Goal: Transaction & Acquisition: Purchase product/service

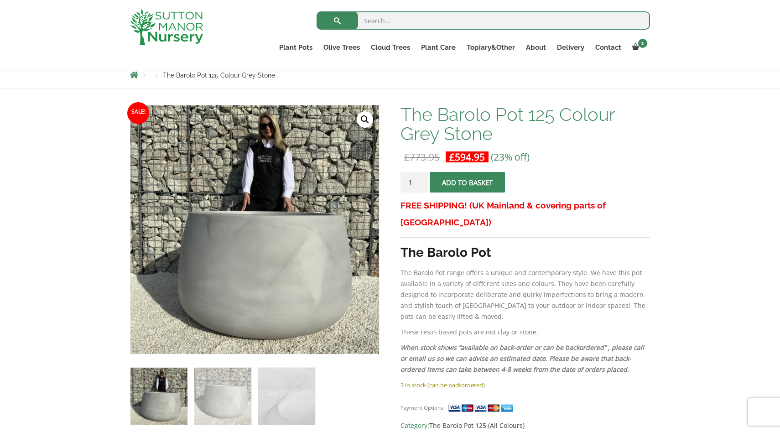
scroll to position [68, 0]
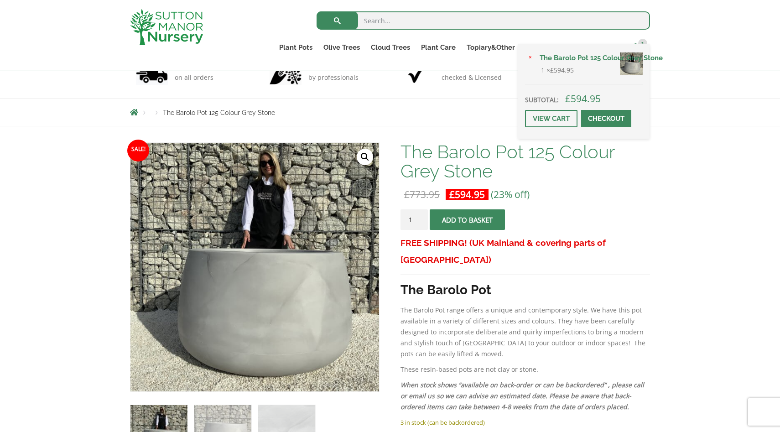
click at [635, 43] on span at bounding box center [635, 46] width 7 height 7
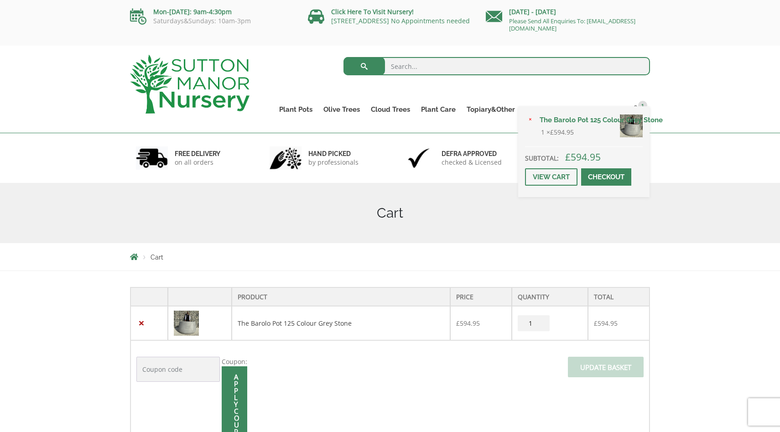
click at [606, 177] on span at bounding box center [606, 177] width 0 height 0
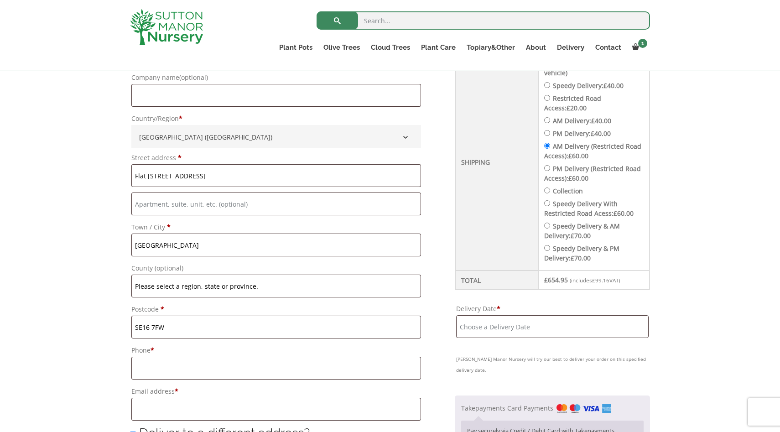
scroll to position [354, 0]
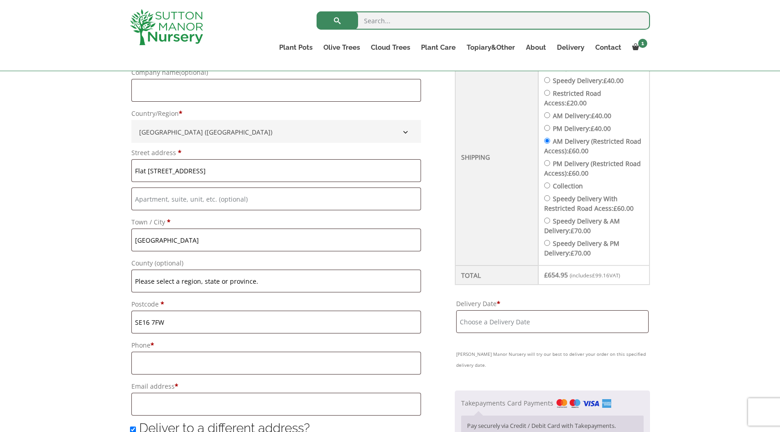
click at [494, 326] on input "Delivery Date *" at bounding box center [552, 321] width 193 height 23
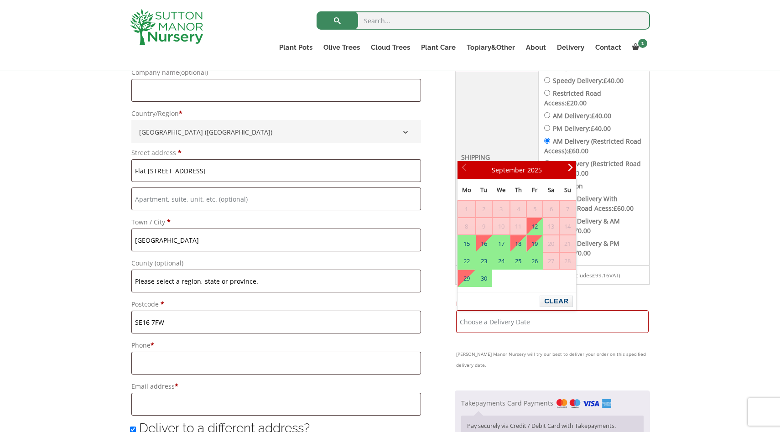
click at [674, 242] on div "Have a coupon? Click here to enter your code Apply coupon Billing details First…" at bounding box center [390, 389] width 780 height 976
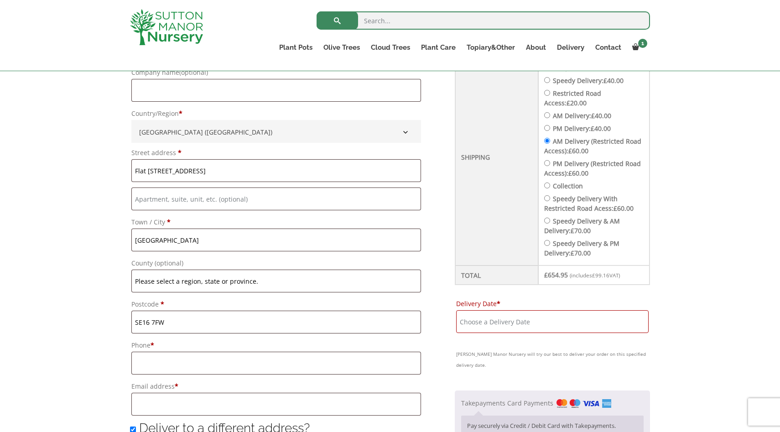
click at [556, 221] on li "Speedy Delivery & AM Delivery: £ 70.00" at bounding box center [593, 225] width 99 height 19
click at [550, 221] on input "Speedy Delivery & AM Delivery: £ 70.00" at bounding box center [547, 221] width 6 height 6
radio input "true"
click at [515, 322] on input "Delivery Date *" at bounding box center [552, 321] width 193 height 23
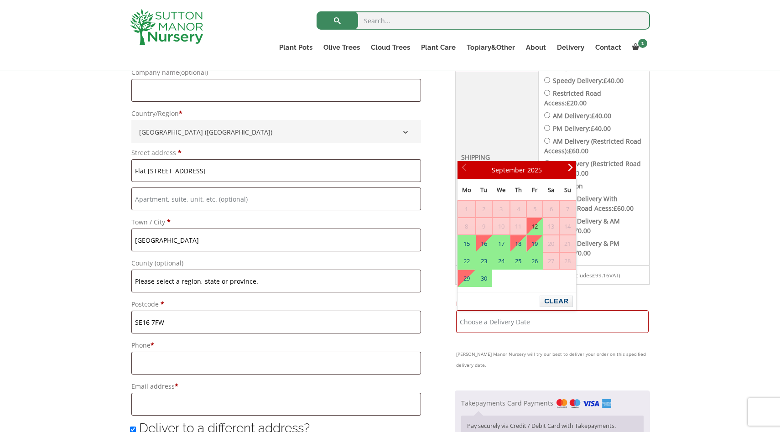
click at [540, 228] on link "12" at bounding box center [535, 226] width 16 height 16
type input "12 September, 2025"
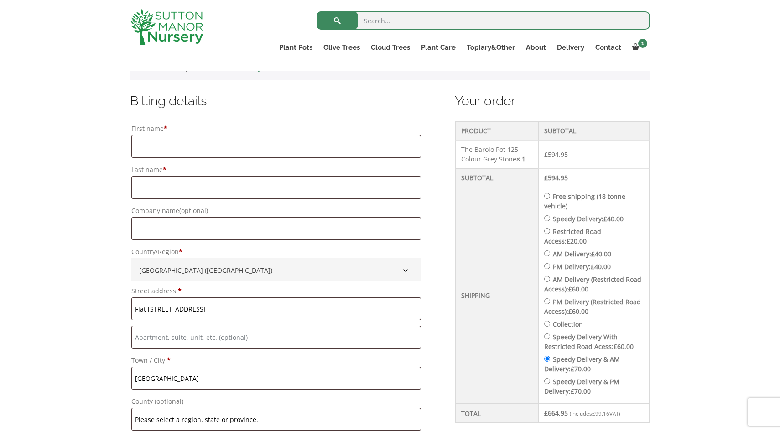
scroll to position [227, 0]
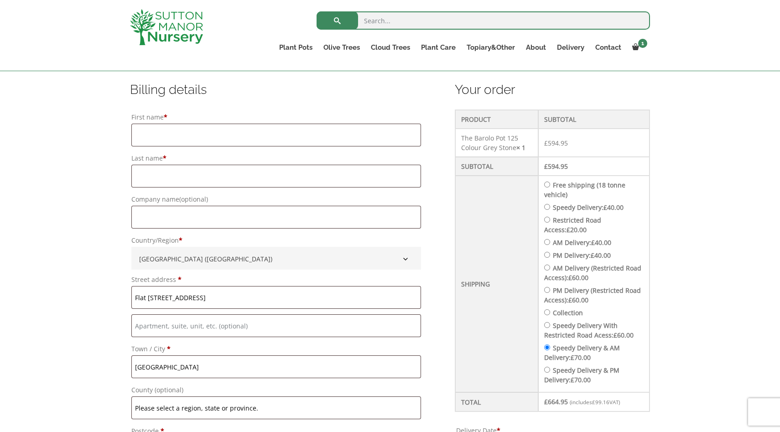
click at [550, 241] on input "AM Delivery: £ 40.00" at bounding box center [547, 242] width 6 height 6
radio input "true"
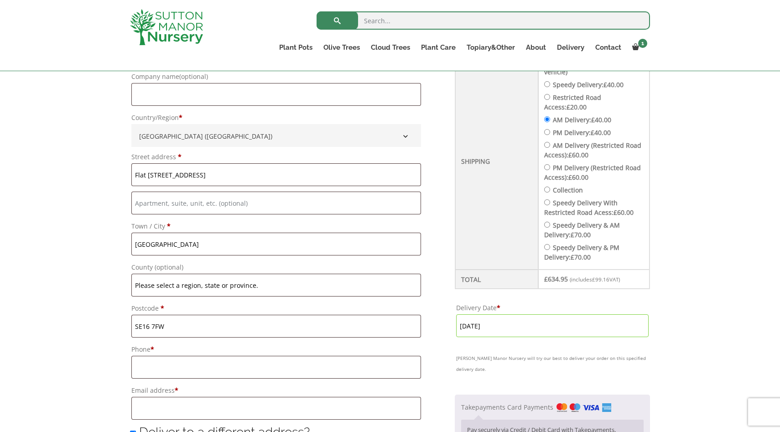
scroll to position [351, 0]
click at [539, 321] on input "12 September, 2025" at bounding box center [552, 324] width 193 height 23
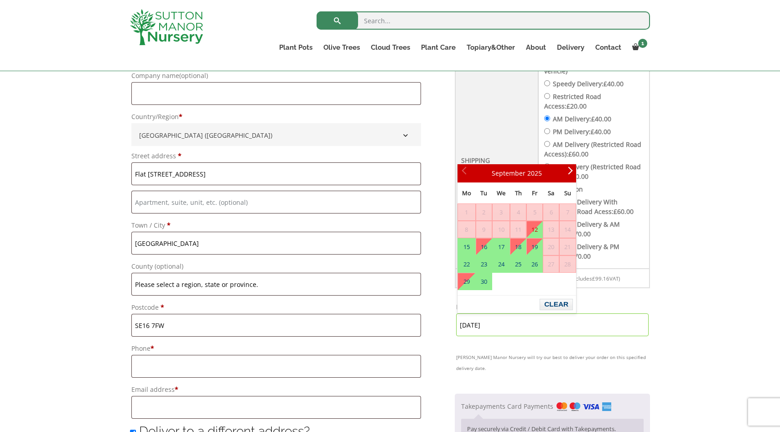
click at [713, 263] on div "Have a coupon? Click here to enter your code Apply coupon Billing details First…" at bounding box center [390, 392] width 780 height 976
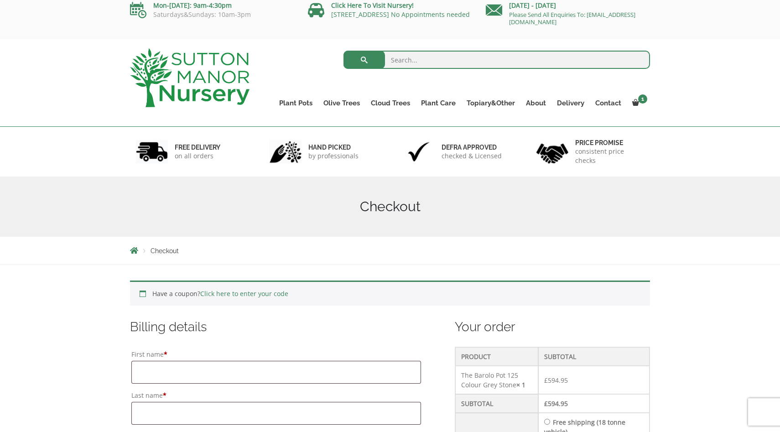
scroll to position [5, 0]
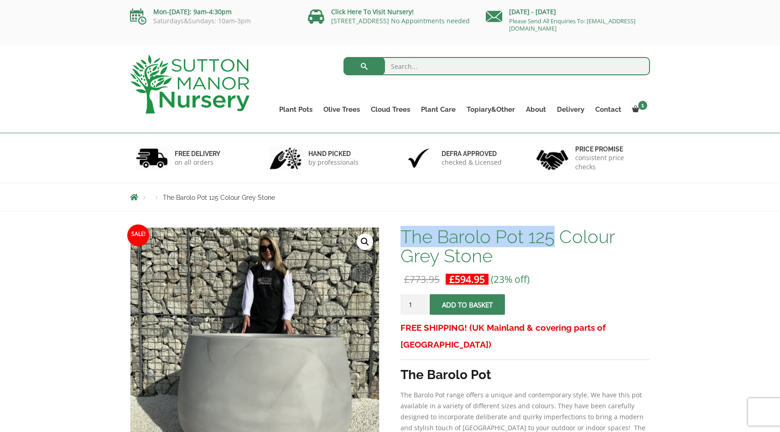
drag, startPoint x: 402, startPoint y: 239, endPoint x: 552, endPoint y: 245, distance: 149.8
click at [552, 245] on h1 "The Barolo Pot 125 Colour Grey Stone" at bounding box center [526, 246] width 250 height 38
copy h1 "The Barolo Pot 125"
click at [421, 72] on input "search" at bounding box center [497, 66] width 307 height 18
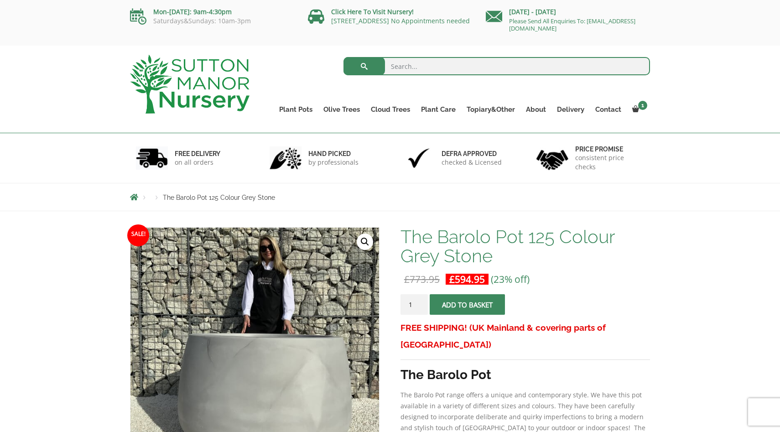
paste input "The Barolo Pot 125"
type input "The Barolo Pot 125"
click at [344, 57] on button "submit" at bounding box center [365, 66] width 42 height 18
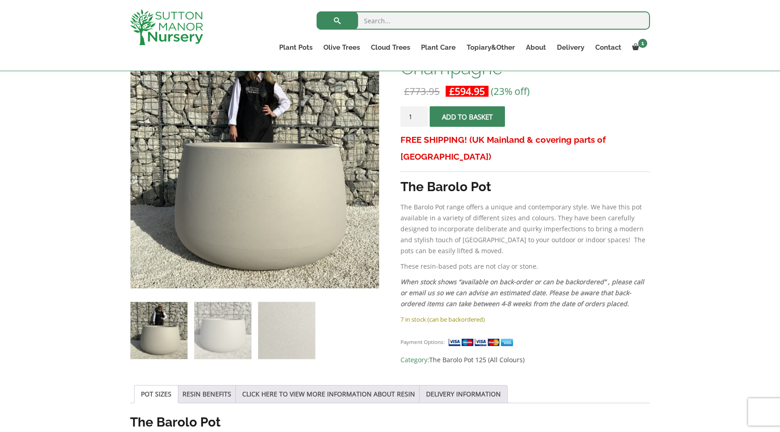
scroll to position [172, 0]
click at [294, 321] on img at bounding box center [286, 330] width 57 height 57
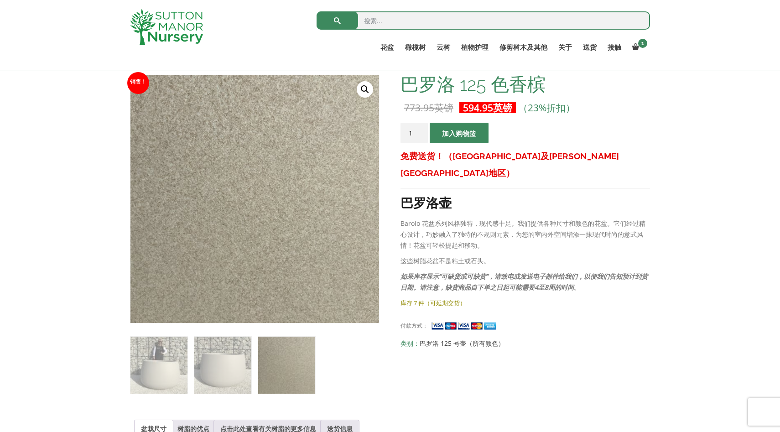
scroll to position [128, 0]
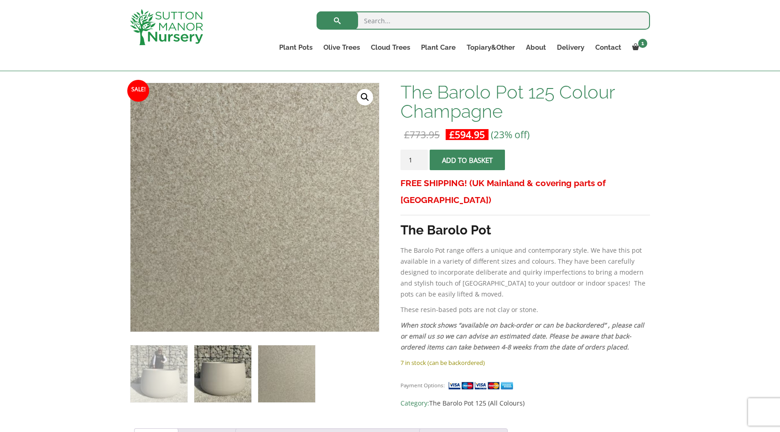
click at [223, 376] on img at bounding box center [222, 373] width 57 height 57
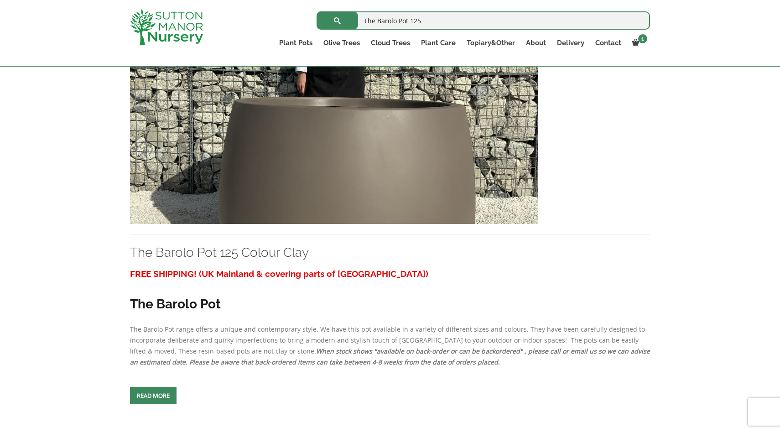
scroll to position [1773, 0]
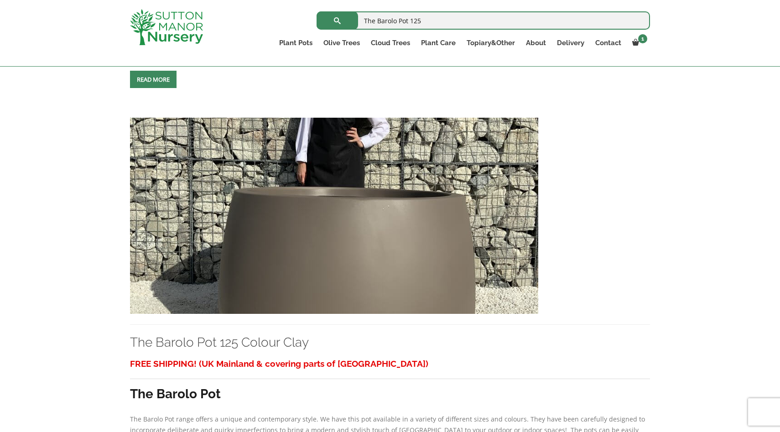
click at [427, 19] on input "The Barolo Pot 125" at bounding box center [484, 20] width 334 height 18
type input "The Barolo Pot"
click at [317, 11] on button "submit" at bounding box center [338, 20] width 42 height 18
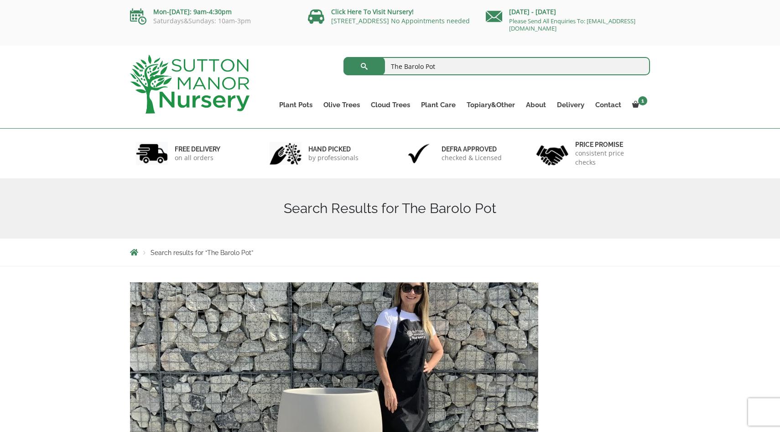
scroll to position [219, 0]
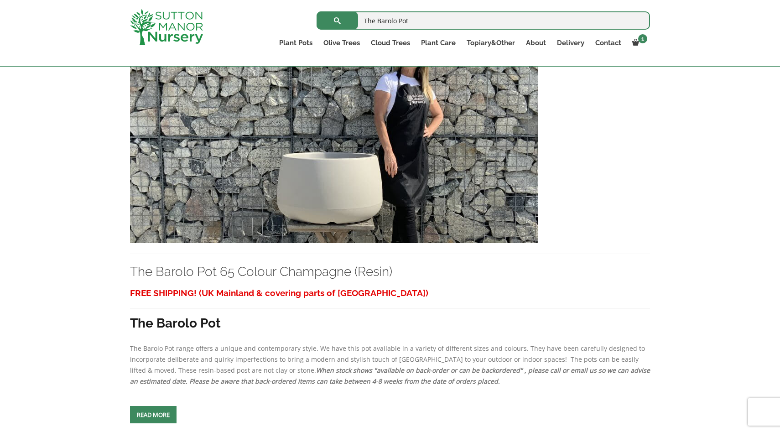
click at [421, 21] on input "The Barolo Pot" at bounding box center [484, 20] width 334 height 18
type input "The Barolo Pot 100"
click at [317, 11] on button "submit" at bounding box center [338, 20] width 42 height 18
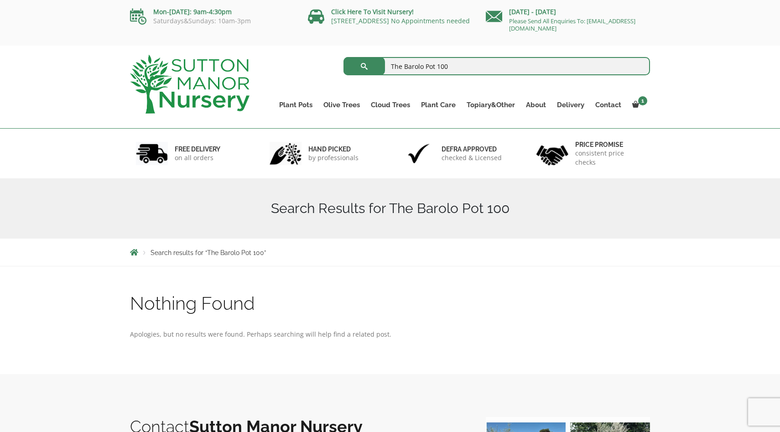
click at [455, 66] on input "The Barolo Pot 100" at bounding box center [497, 66] width 307 height 18
type input "The Barolo Pot"
click at [344, 57] on button "submit" at bounding box center [365, 66] width 42 height 18
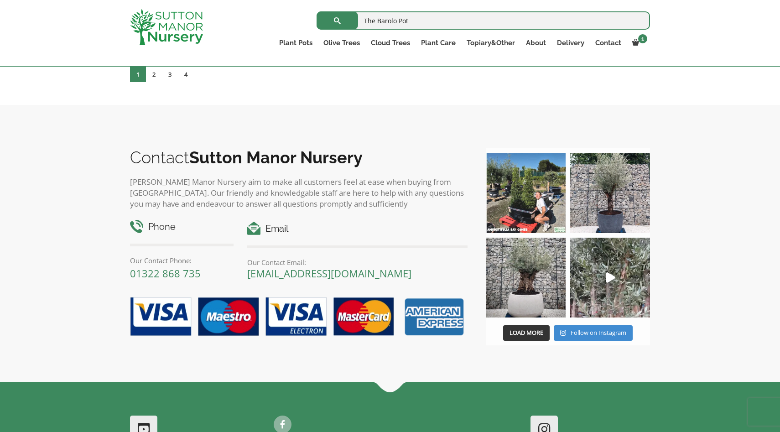
scroll to position [3976, 0]
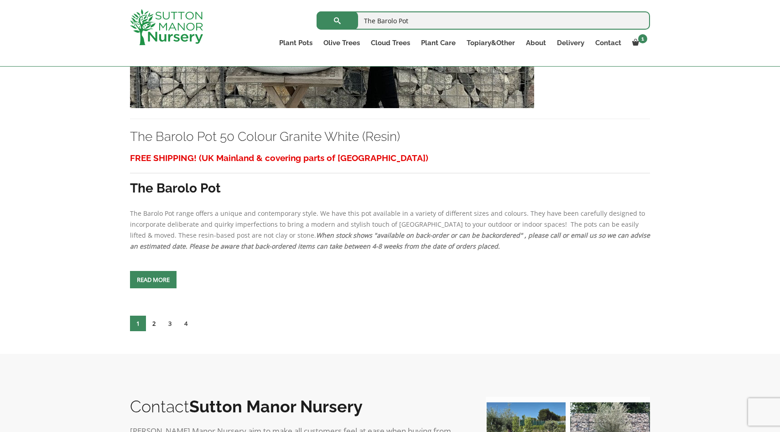
click at [155, 325] on link "2" at bounding box center [154, 324] width 16 height 16
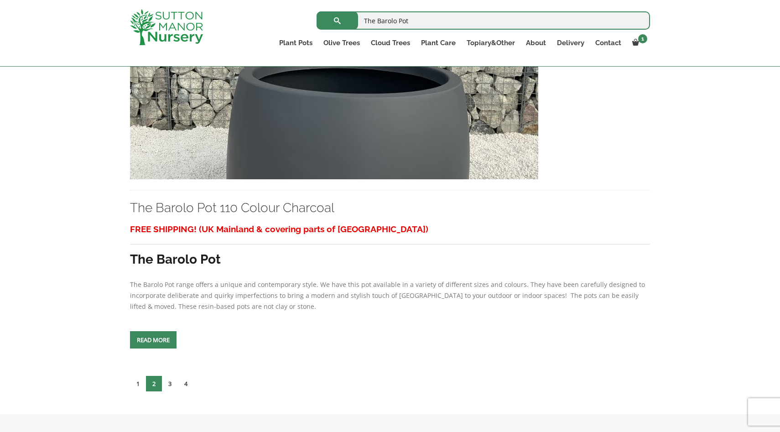
scroll to position [3907, 0]
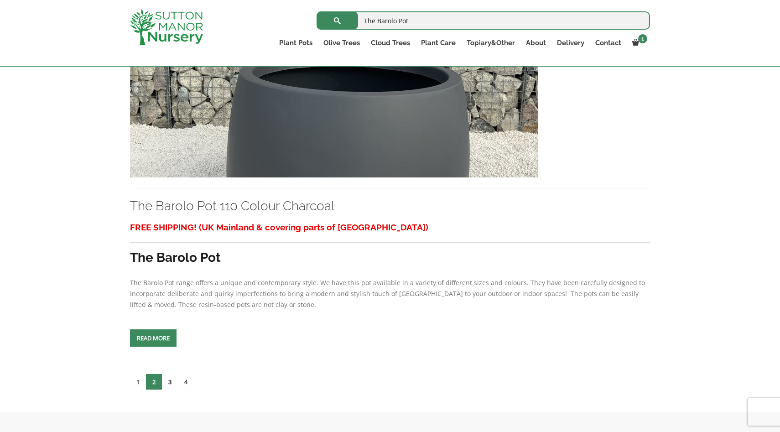
click at [171, 382] on link "3" at bounding box center [170, 382] width 16 height 16
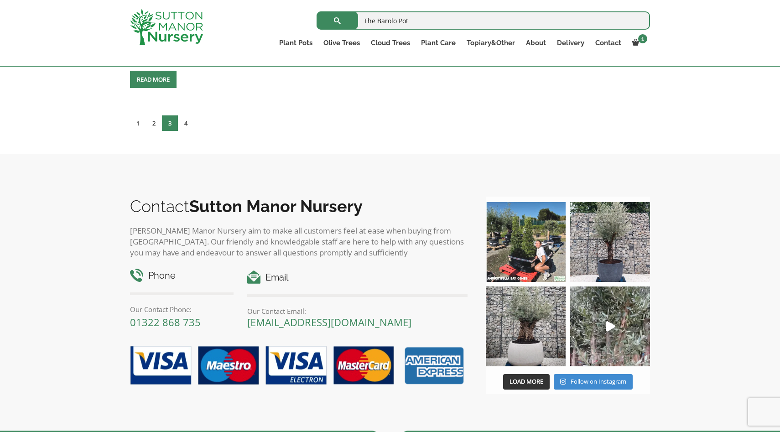
scroll to position [4013, 0]
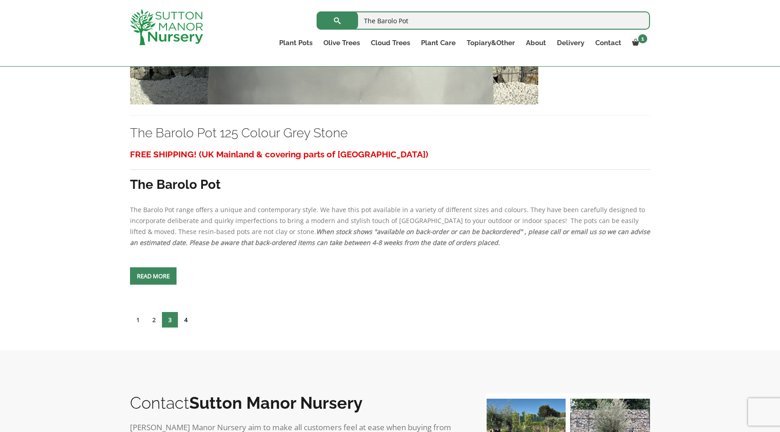
click at [184, 316] on link "4" at bounding box center [186, 320] width 16 height 16
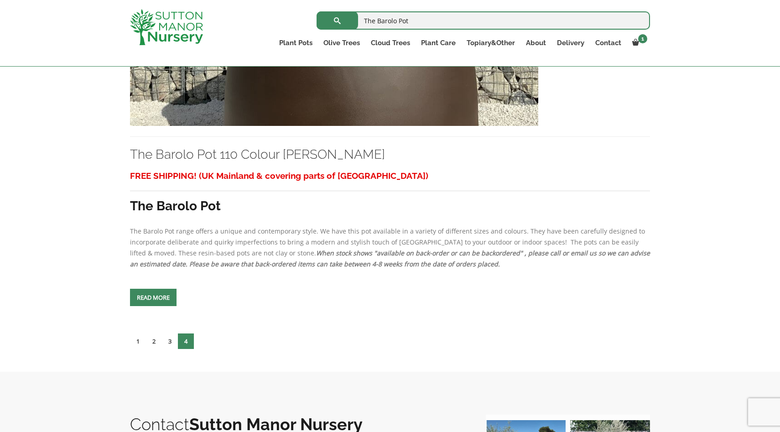
scroll to position [2371, 0]
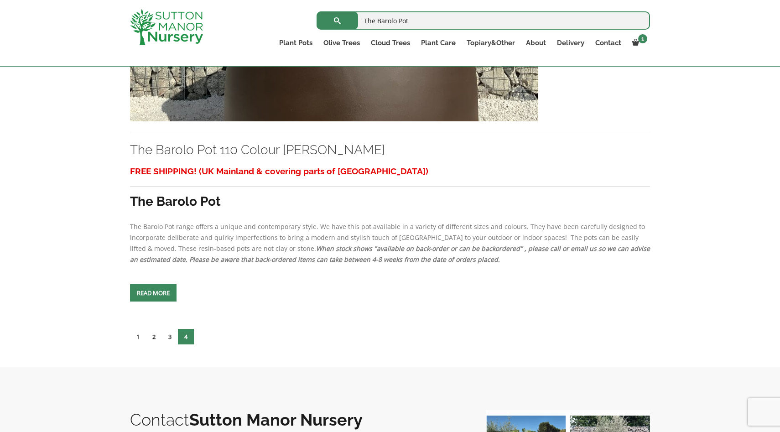
click at [154, 338] on link "2" at bounding box center [154, 337] width 16 height 16
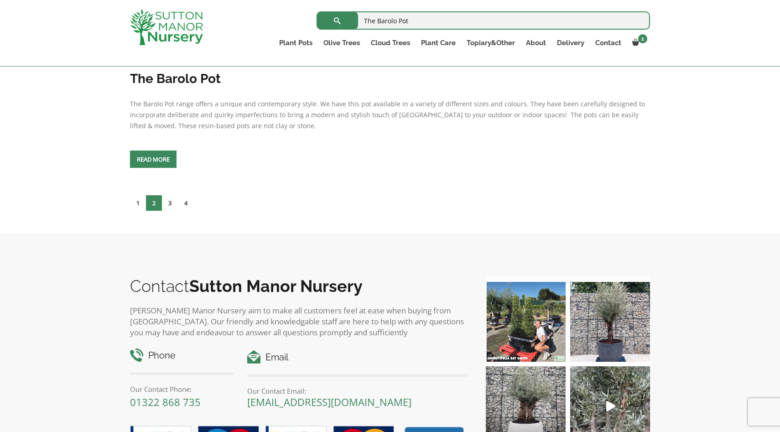
scroll to position [4072, 0]
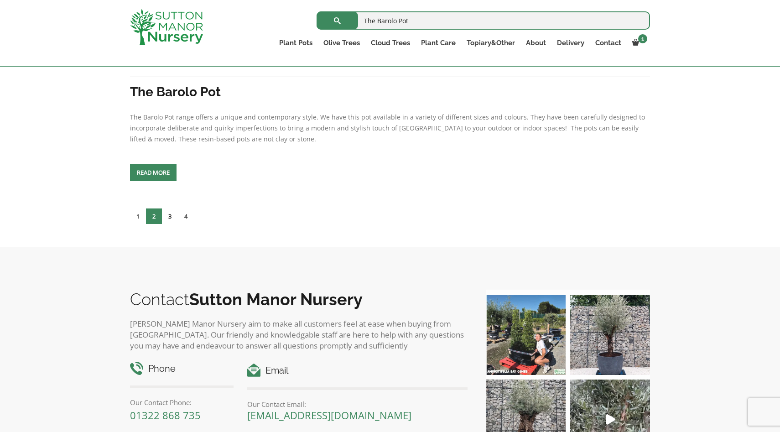
click at [169, 216] on link "3" at bounding box center [170, 217] width 16 height 16
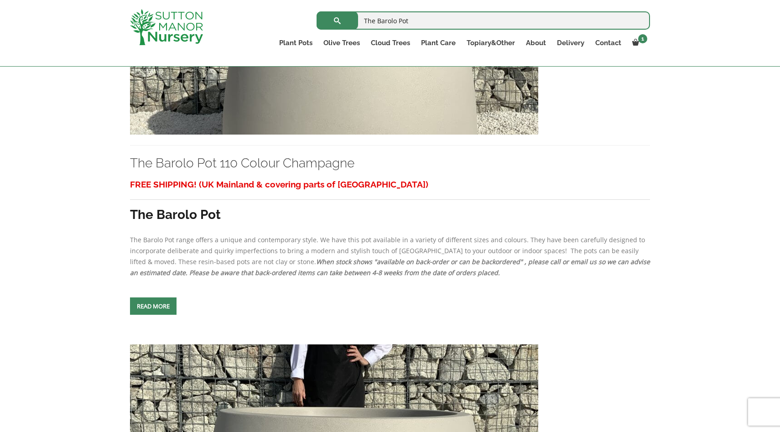
scroll to position [2363, 0]
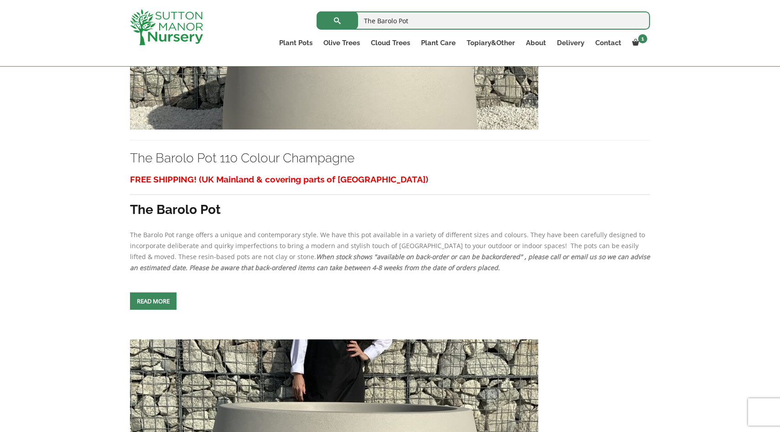
click at [153, 301] on span at bounding box center [153, 301] width 0 height 0
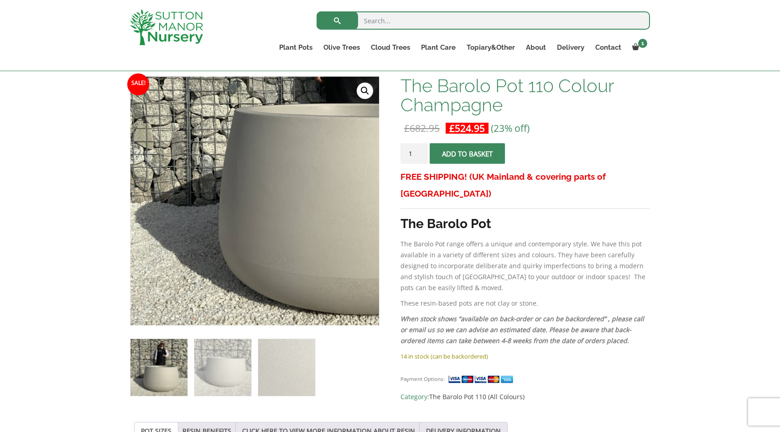
scroll to position [134, 0]
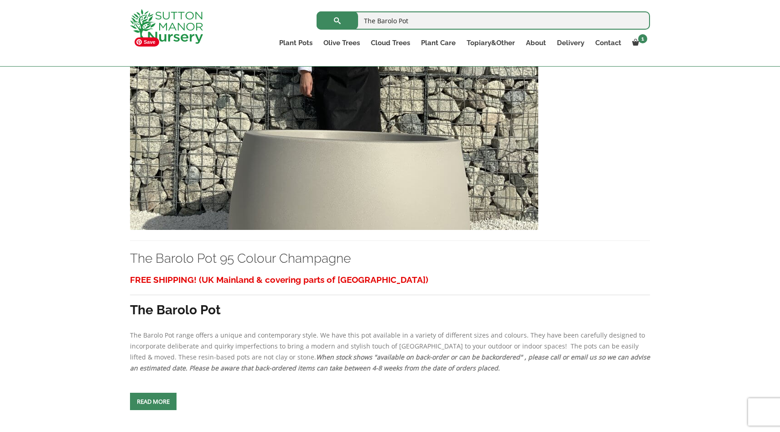
scroll to position [1854, 0]
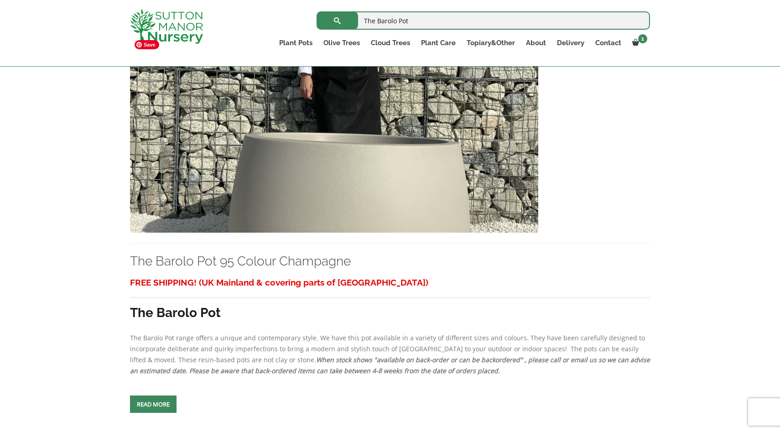
click at [339, 175] on img at bounding box center [334, 135] width 408 height 196
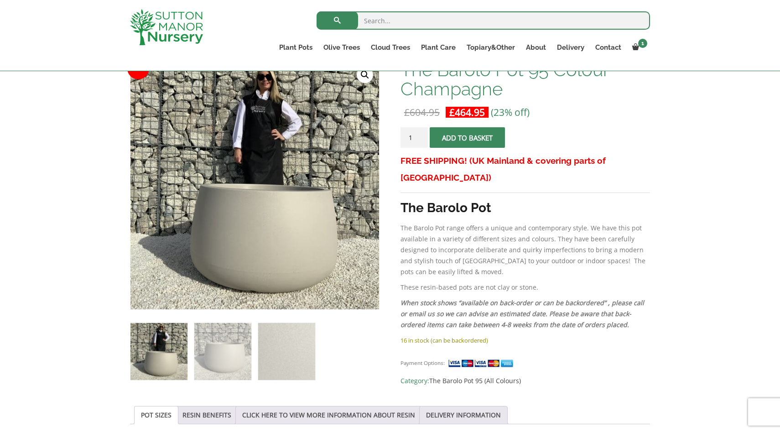
scroll to position [154, 0]
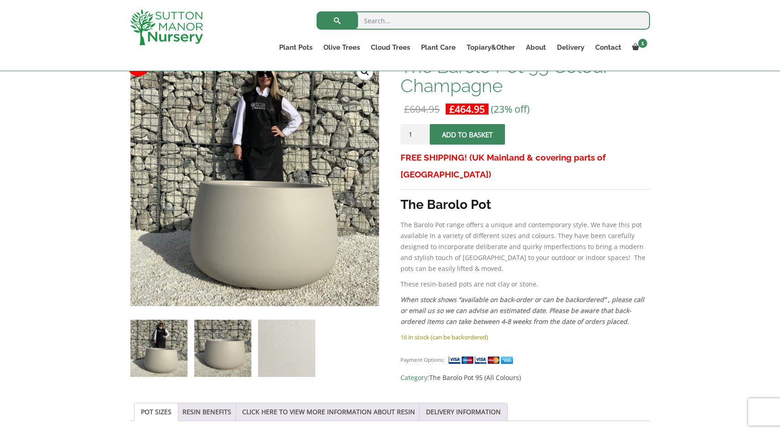
click at [245, 347] on img at bounding box center [222, 348] width 57 height 57
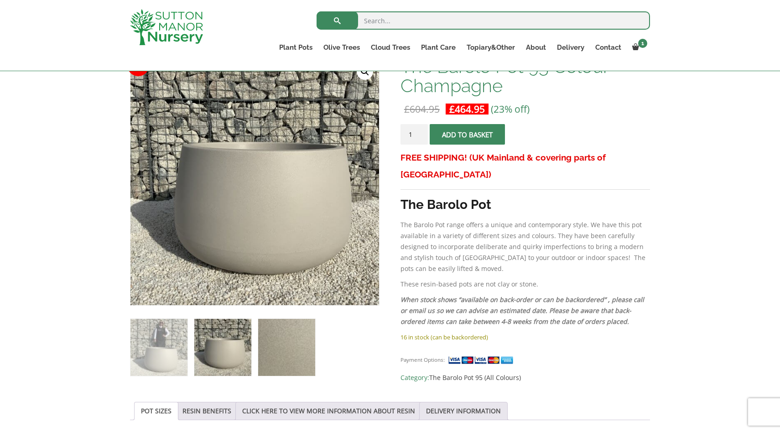
click at [279, 336] on img at bounding box center [286, 347] width 57 height 57
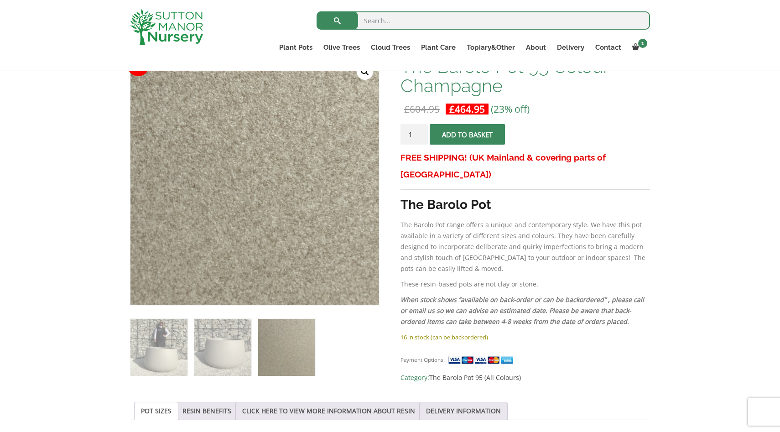
click at [260, 230] on img at bounding box center [251, 141] width 456 height 456
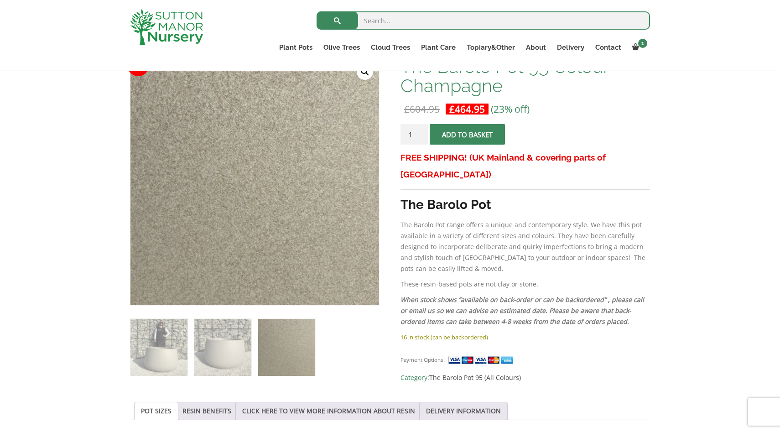
click at [365, 75] on link "🔍" at bounding box center [365, 71] width 16 height 16
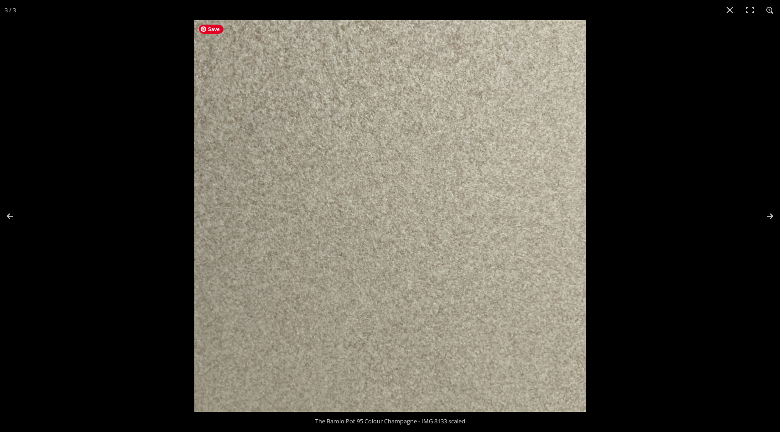
click at [377, 151] on img at bounding box center [390, 216] width 392 height 392
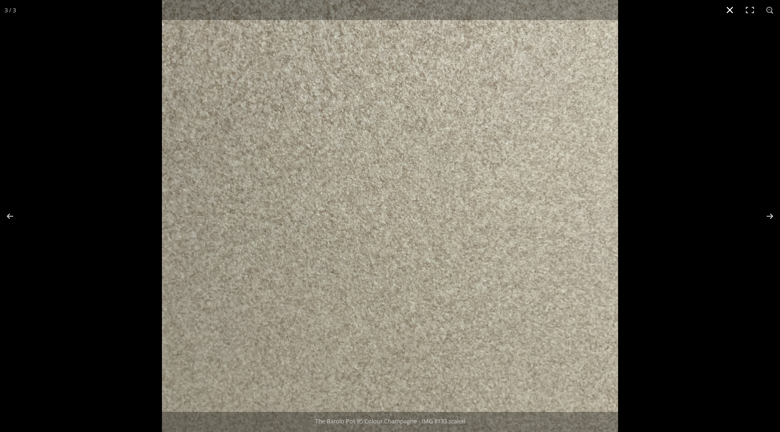
click at [727, 10] on button "Close (Esc)" at bounding box center [730, 10] width 20 height 20
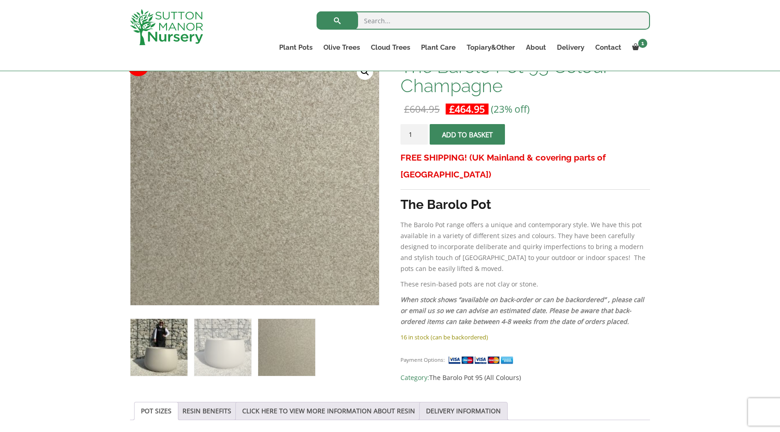
click at [164, 352] on img at bounding box center [158, 347] width 57 height 57
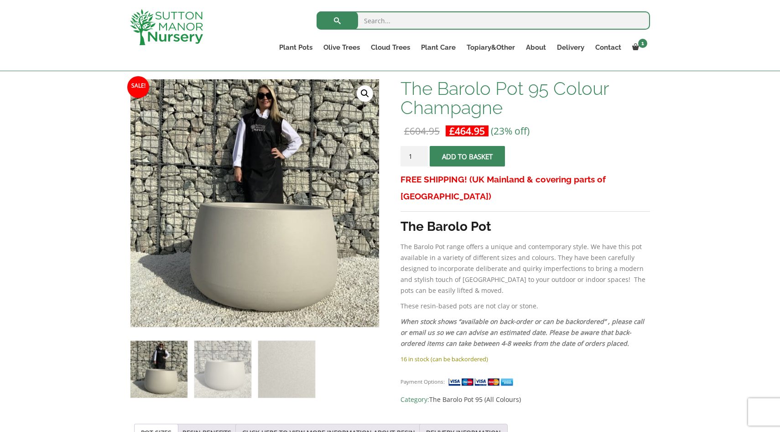
scroll to position [128, 0]
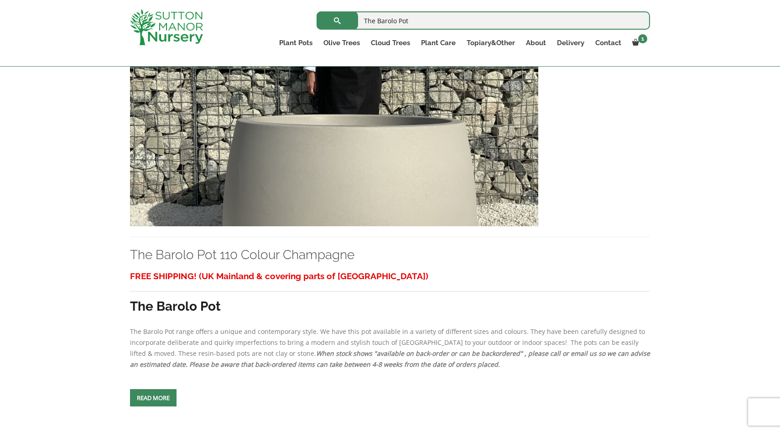
scroll to position [2267, 0]
click at [314, 201] on img at bounding box center [334, 128] width 408 height 196
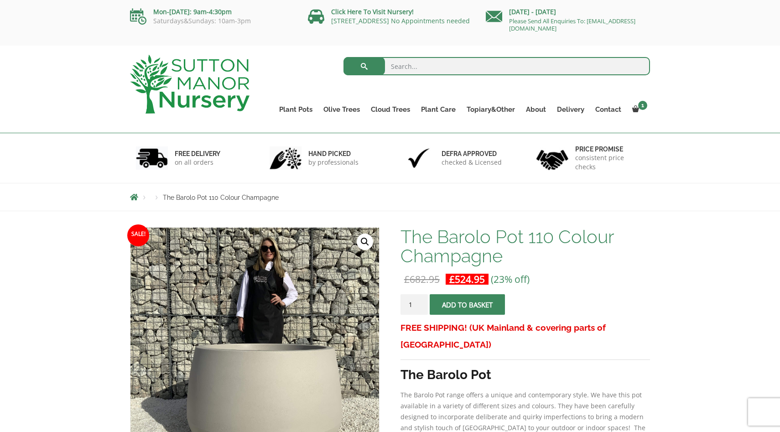
scroll to position [86, 0]
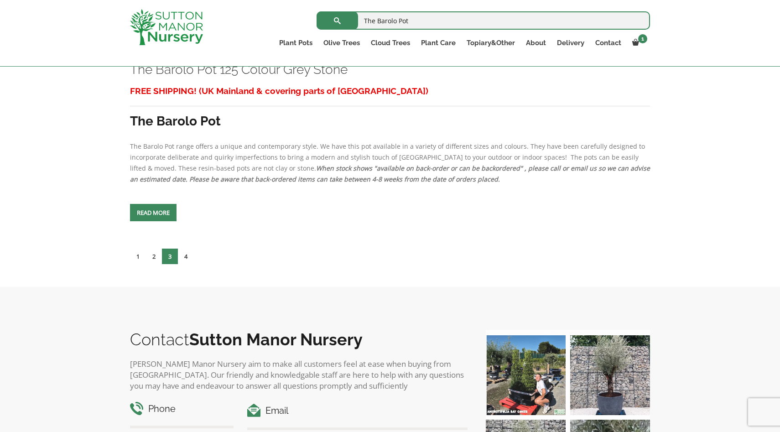
scroll to position [4071, 0]
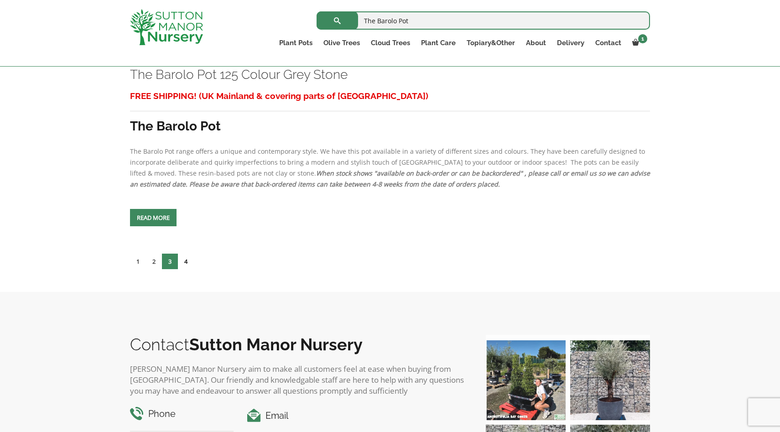
click at [187, 257] on link "4" at bounding box center [186, 262] width 16 height 16
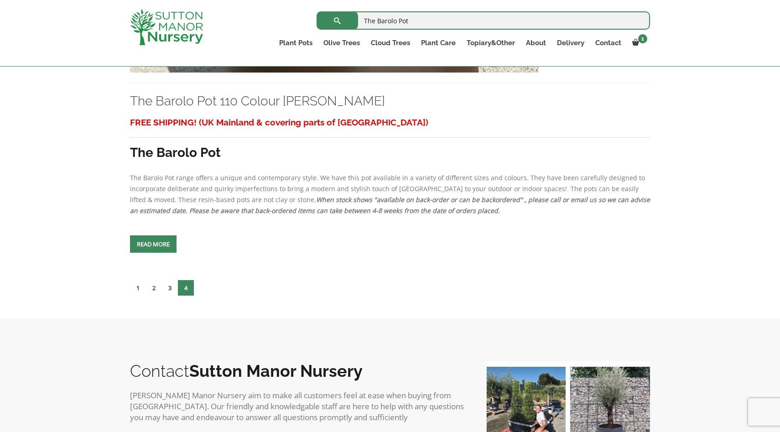
scroll to position [2426, 0]
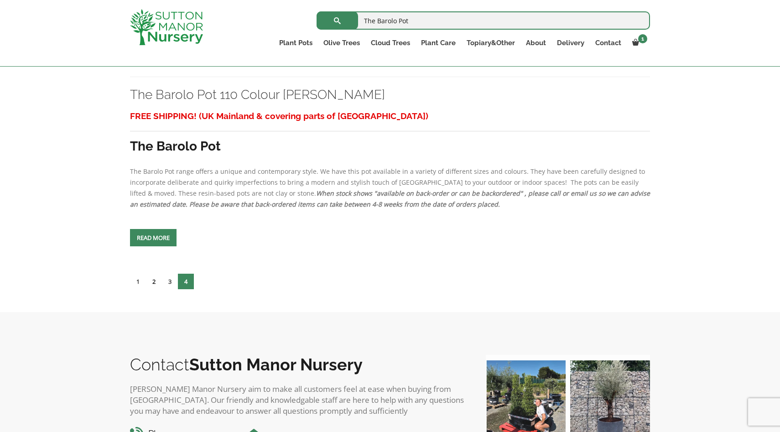
click at [155, 284] on link "2" at bounding box center [154, 282] width 16 height 16
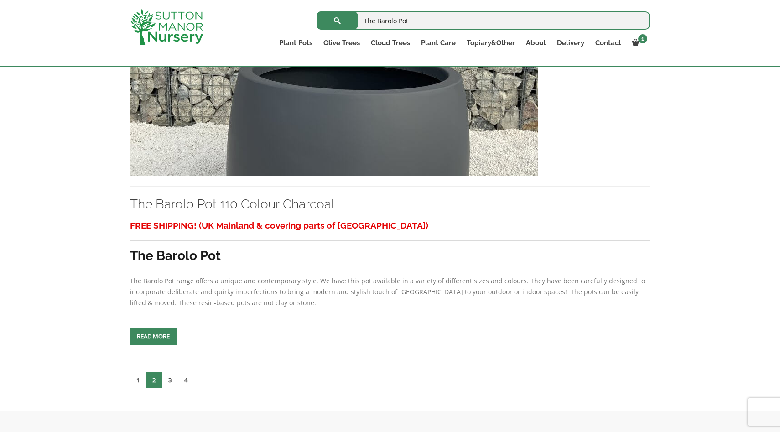
scroll to position [3903, 0]
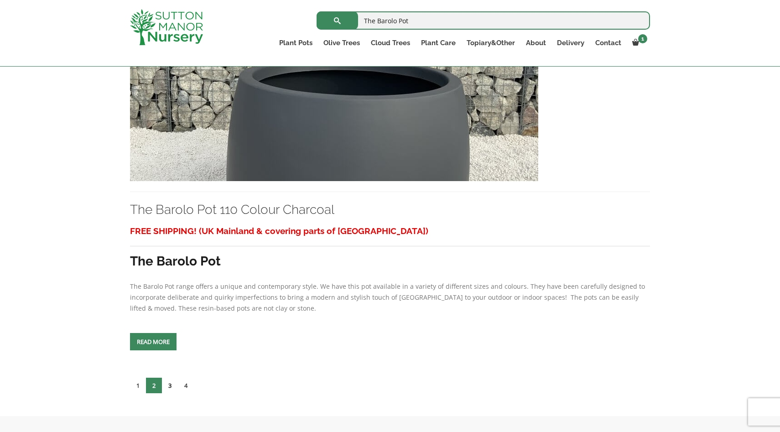
click at [170, 383] on link "3" at bounding box center [170, 386] width 16 height 16
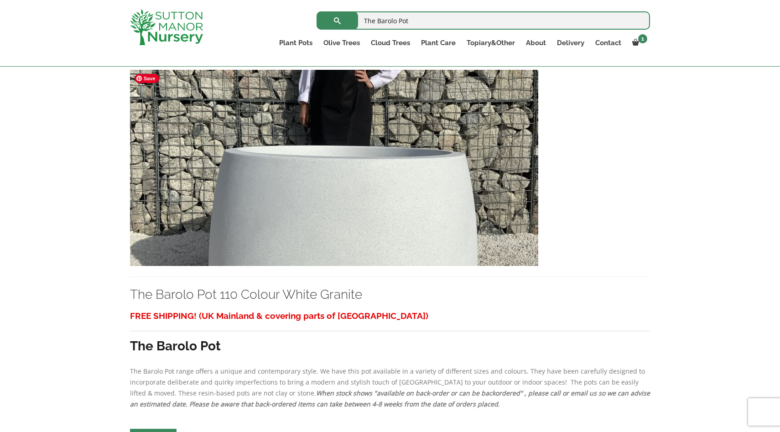
scroll to position [1012, 0]
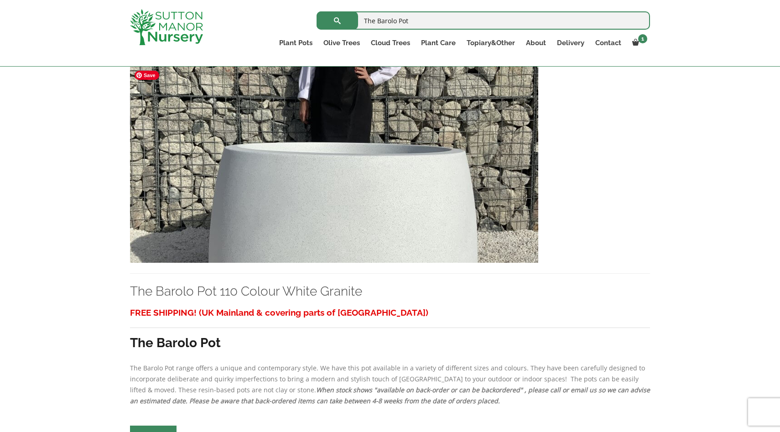
click at [256, 142] on img at bounding box center [334, 165] width 408 height 196
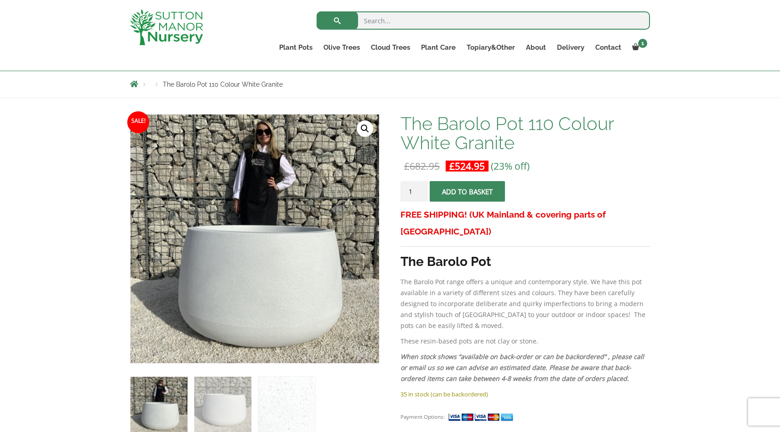
scroll to position [145, 0]
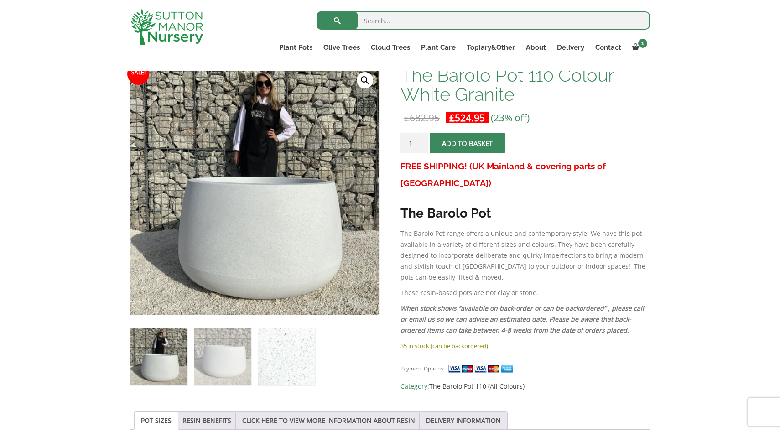
click at [287, 353] on img at bounding box center [286, 357] width 57 height 57
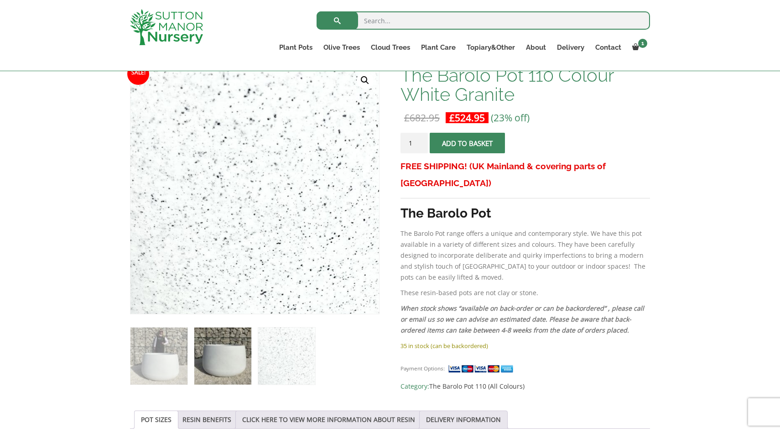
click at [235, 356] on img at bounding box center [222, 356] width 57 height 57
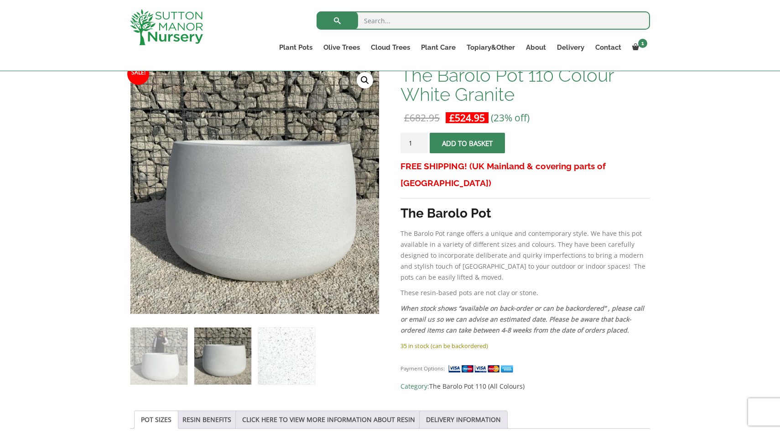
click at [279, 357] on img at bounding box center [286, 356] width 57 height 57
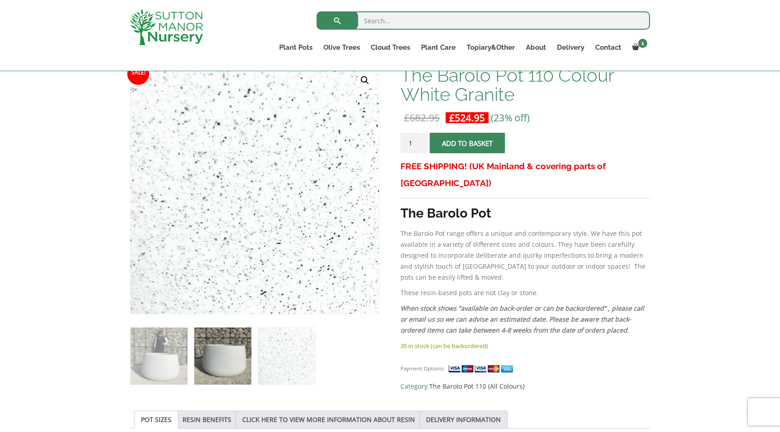
click at [240, 355] on img at bounding box center [222, 356] width 57 height 57
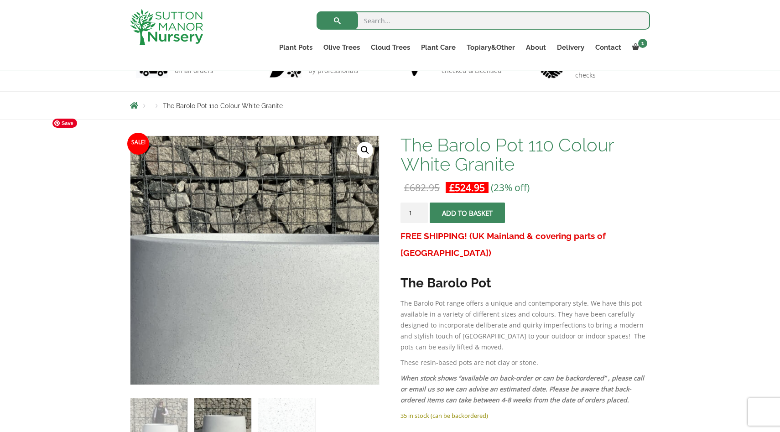
scroll to position [77, 0]
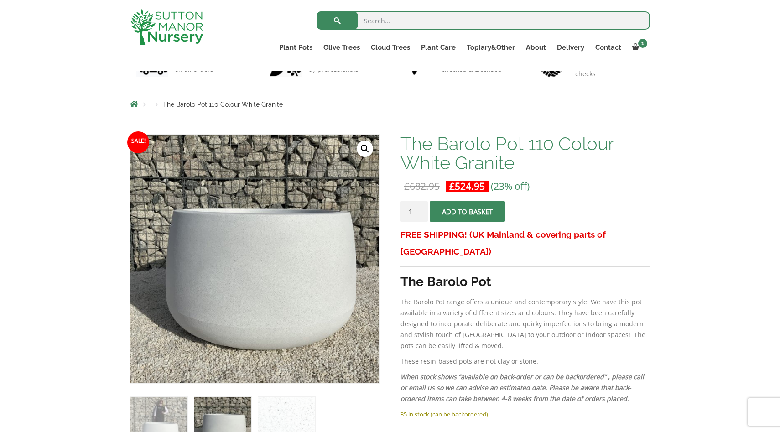
click at [467, 212] on span "submit" at bounding box center [467, 212] width 0 height 0
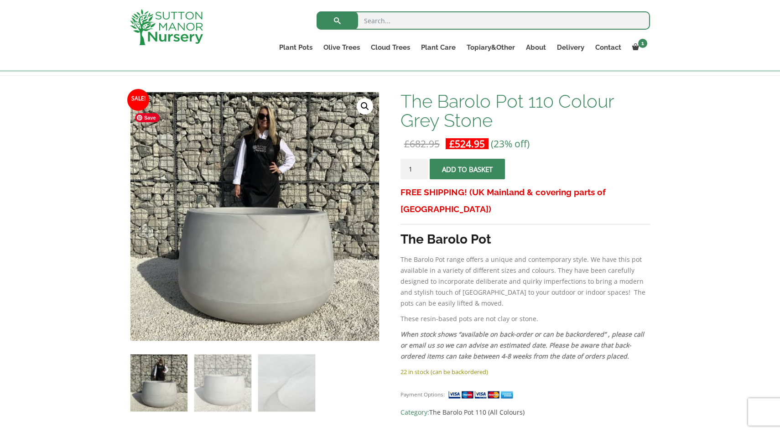
scroll to position [151, 0]
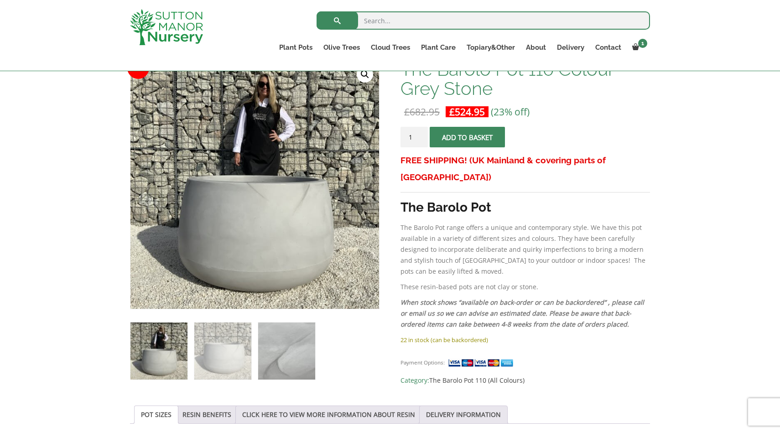
click at [282, 352] on img at bounding box center [286, 351] width 57 height 57
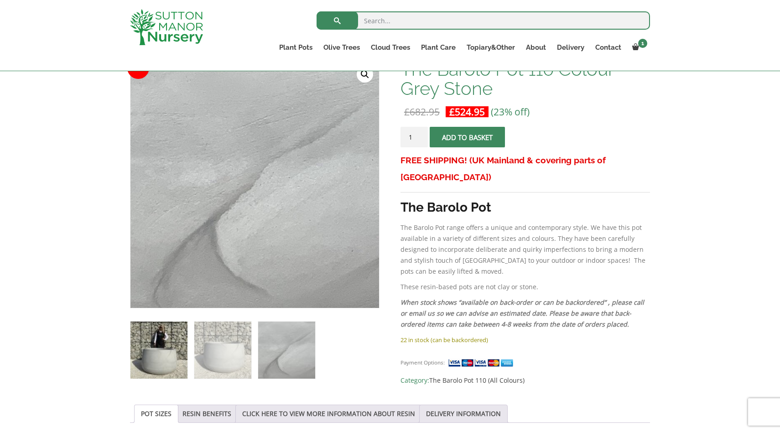
click at [176, 343] on img at bounding box center [158, 350] width 57 height 57
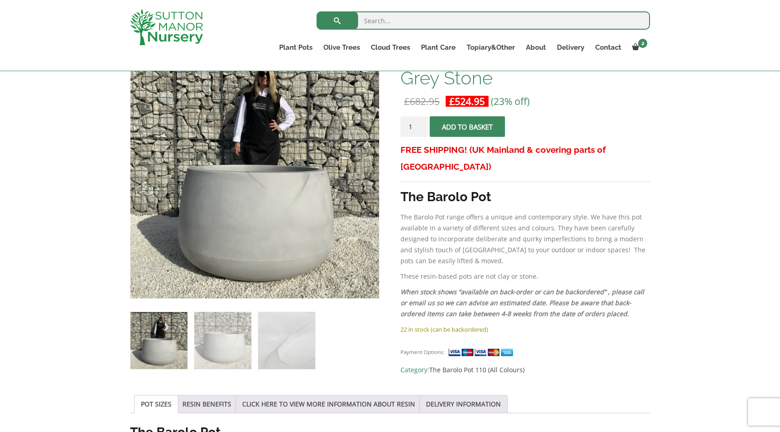
scroll to position [156, 0]
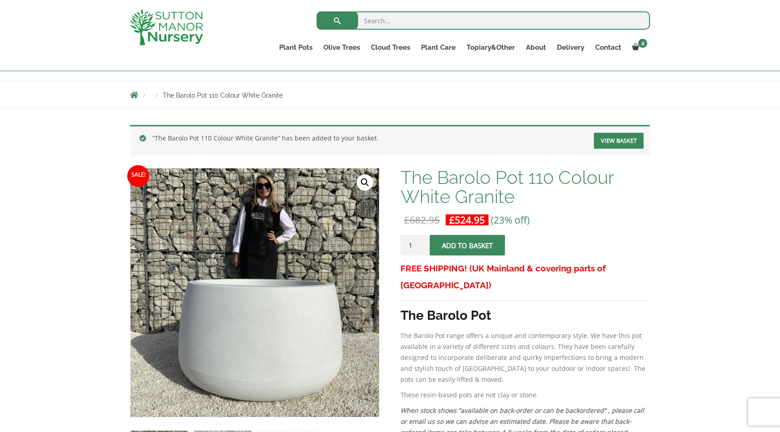
scroll to position [63, 0]
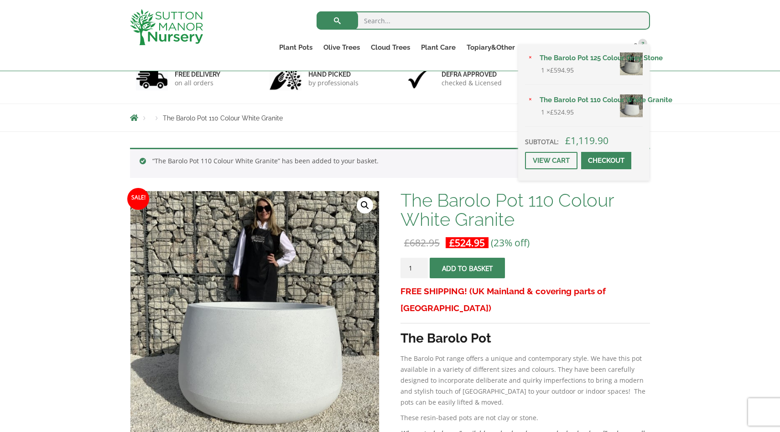
click at [636, 48] on div "× The Barolo Pot 125 Colour Grey Stone 1 × £ 594.95 × The Barolo Pot 110 Colour…" at bounding box center [583, 112] width 131 height 136
click at [606, 161] on span at bounding box center [606, 161] width 0 height 0
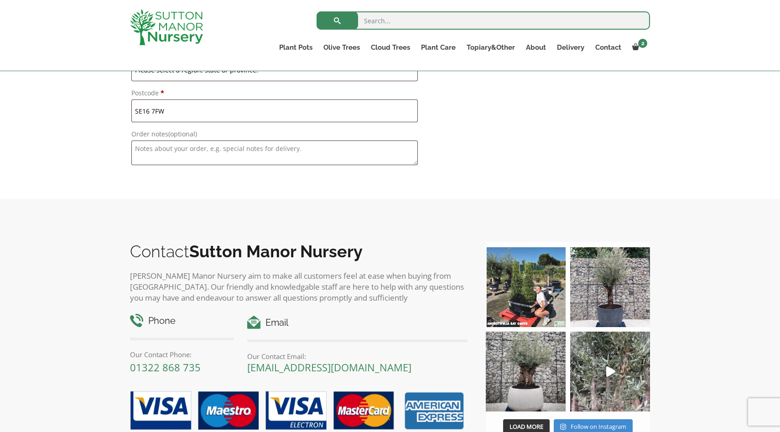
scroll to position [1039, 0]
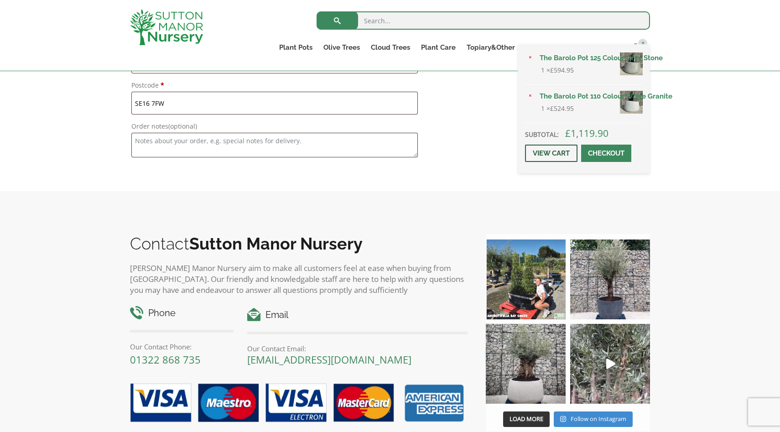
click at [558, 148] on link "View cart" at bounding box center [551, 153] width 52 height 17
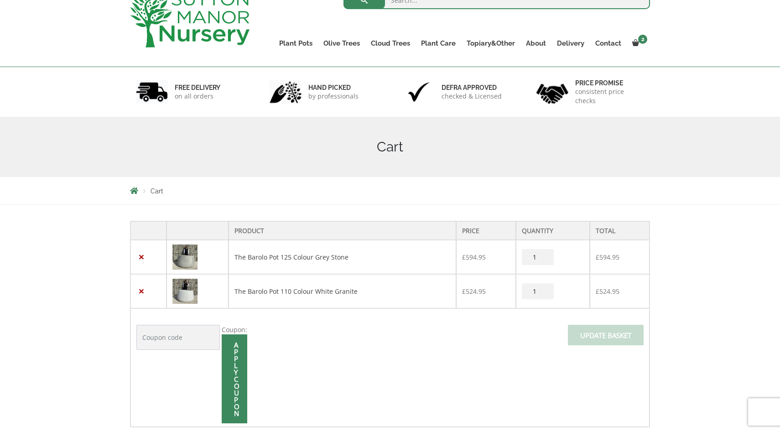
scroll to position [85, 0]
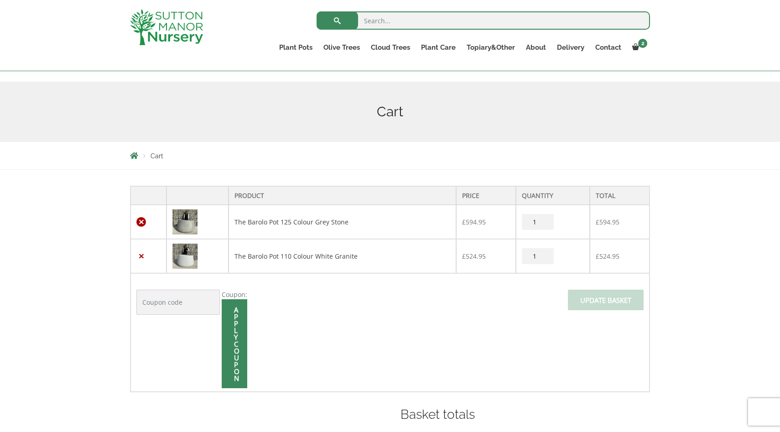
click at [141, 221] on link "×" at bounding box center [141, 222] width 10 height 10
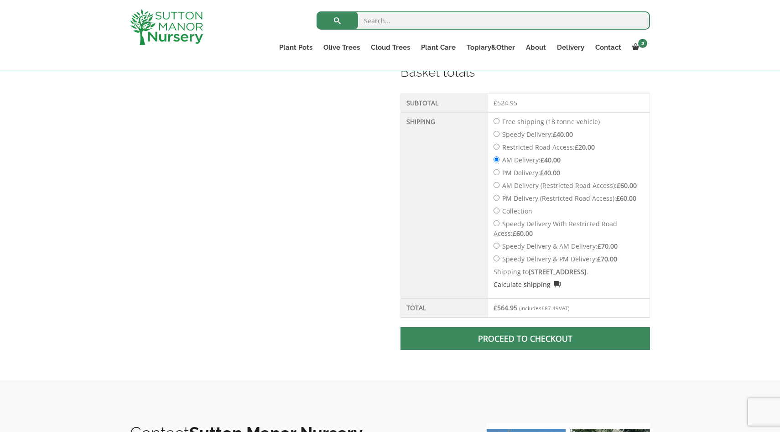
scroll to position [431, 0]
click at [510, 350] on link "Proceed to checkout" at bounding box center [526, 338] width 250 height 23
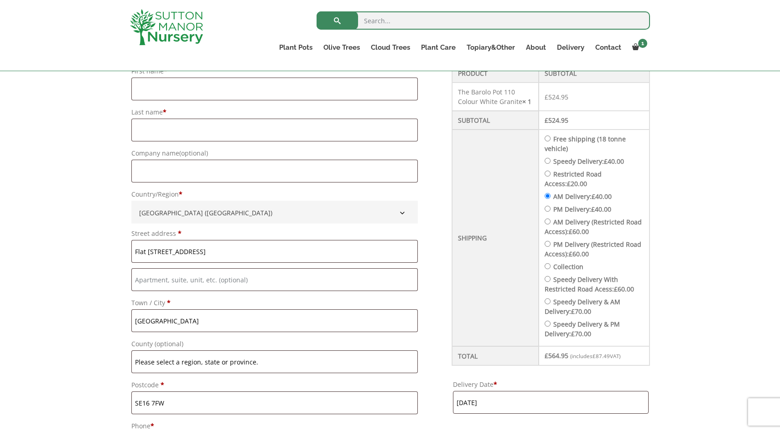
scroll to position [393, 0]
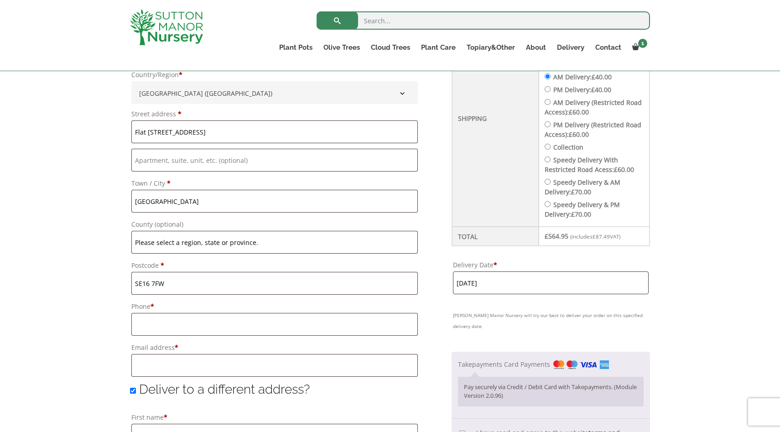
click at [497, 284] on input "12 September, 2025" at bounding box center [551, 282] width 196 height 23
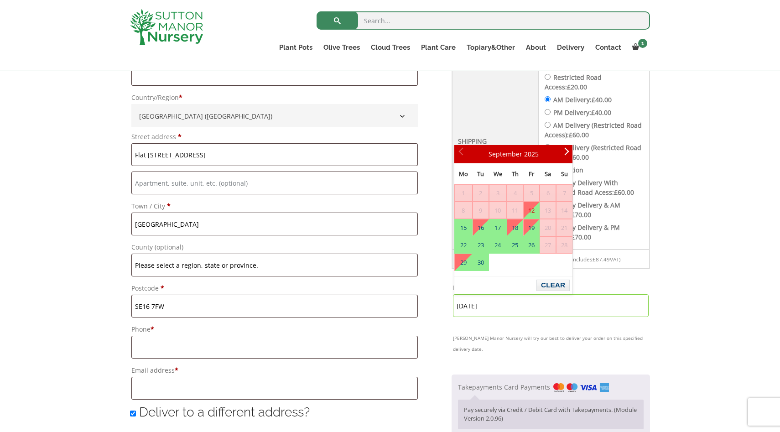
scroll to position [367, 0]
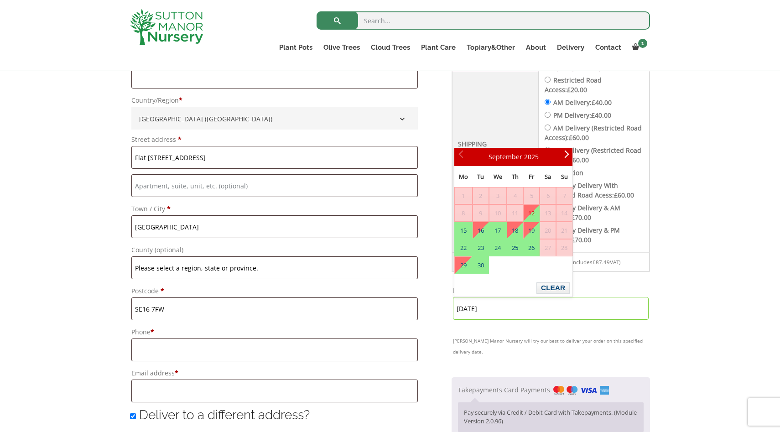
click at [532, 211] on link "12" at bounding box center [532, 213] width 16 height 16
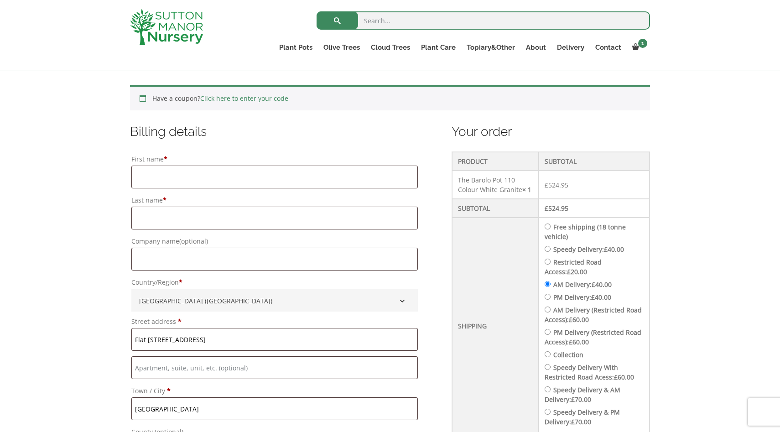
scroll to position [186, 0]
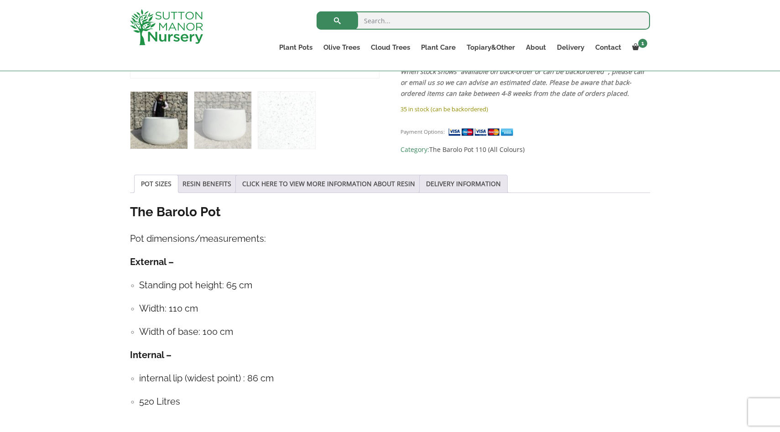
scroll to position [382, 0]
click at [201, 175] on link "RESIN BENEFITS" at bounding box center [207, 183] width 49 height 17
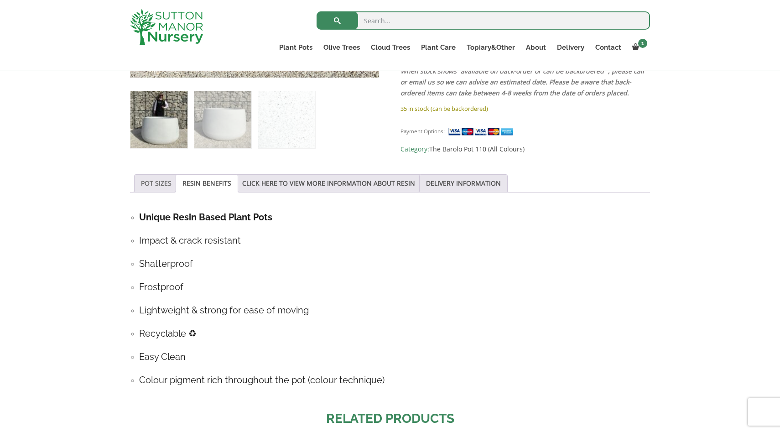
click at [155, 183] on link "POT SIZES" at bounding box center [156, 183] width 31 height 17
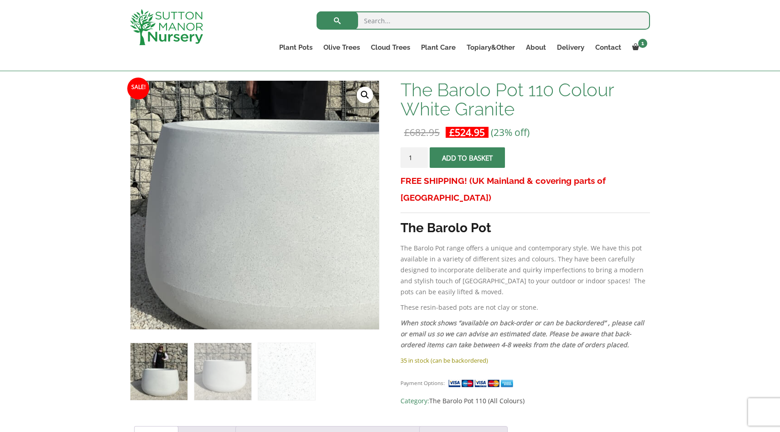
scroll to position [129, 0]
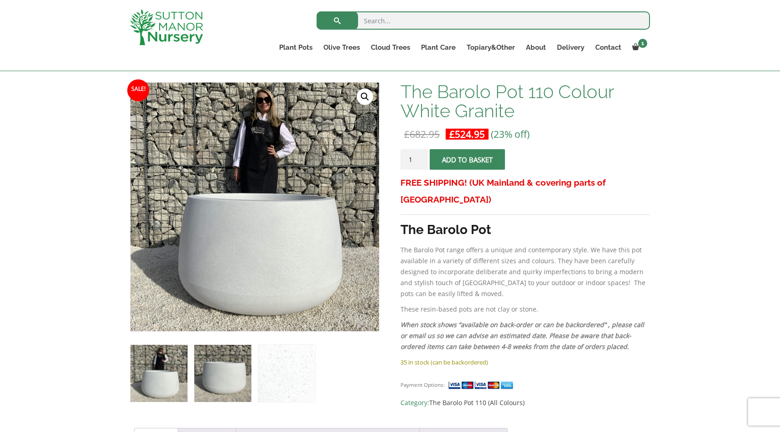
click at [219, 363] on img at bounding box center [222, 373] width 57 height 57
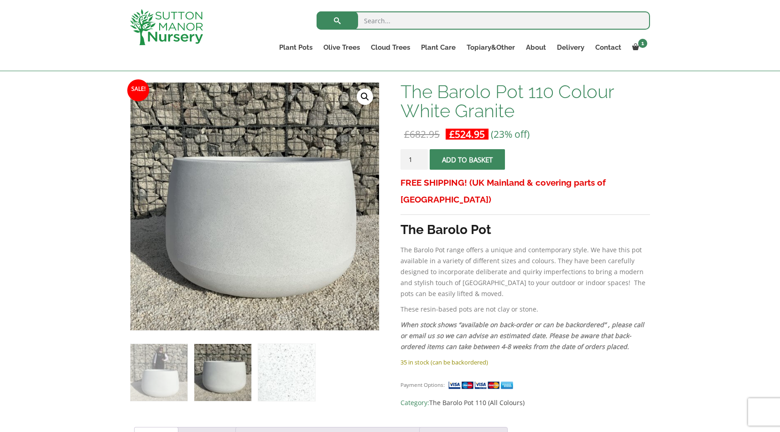
click at [275, 351] on img at bounding box center [286, 372] width 57 height 57
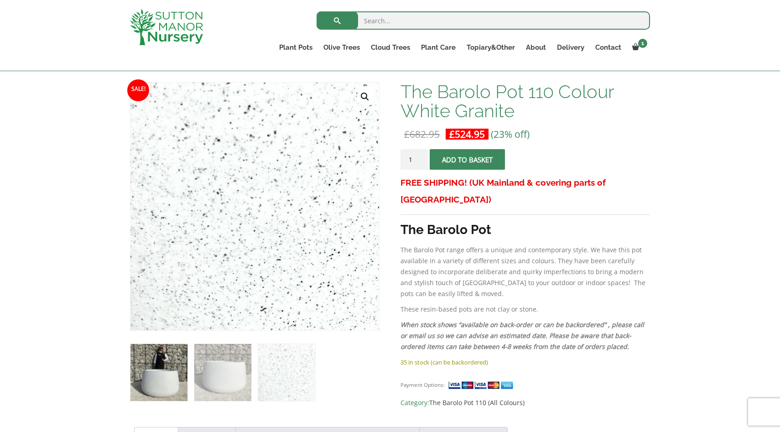
click at [162, 354] on img at bounding box center [158, 372] width 57 height 57
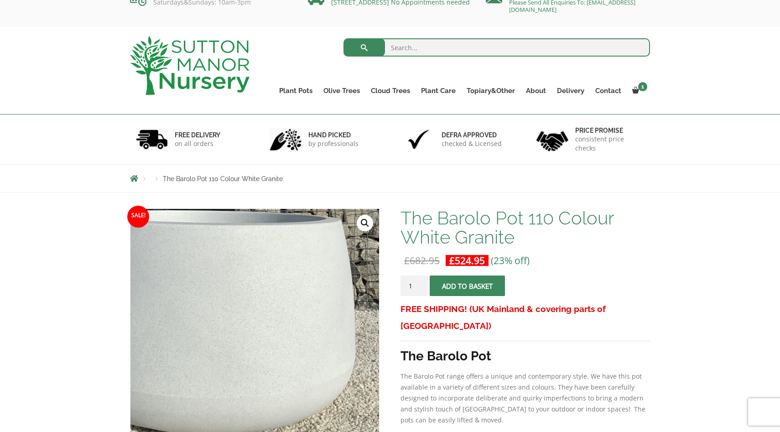
scroll to position [13, 0]
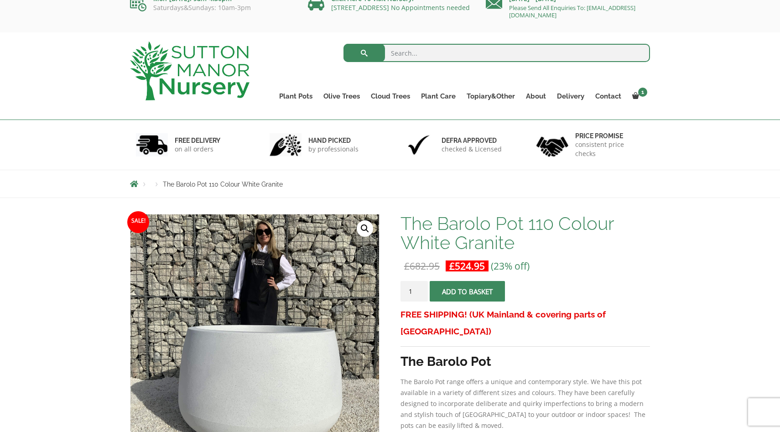
click at [454, 294] on button "Add to basket" at bounding box center [467, 291] width 75 height 21
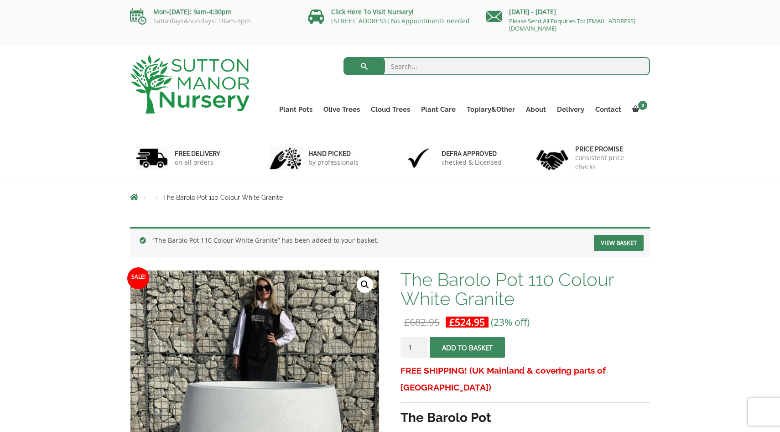
click at [636, 241] on link "View basket" at bounding box center [619, 243] width 50 height 16
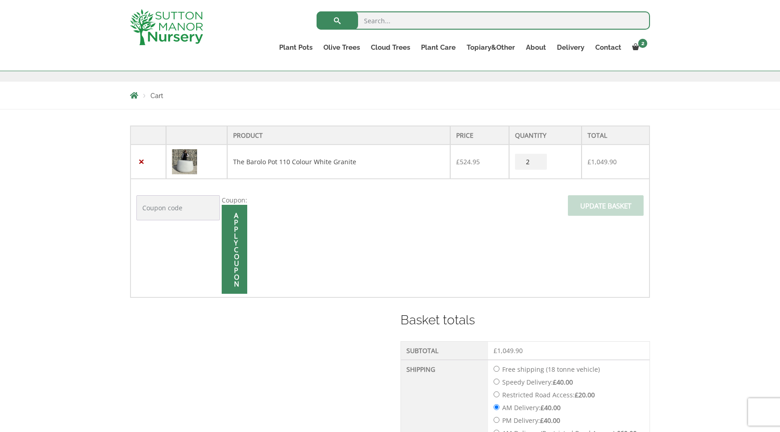
scroll to position [144, 0]
type input "1"
click at [542, 167] on input "1" at bounding box center [531, 163] width 32 height 16
click at [537, 218] on td "Coupon: Apply coupon Update basket" at bounding box center [389, 239] width 519 height 119
click at [583, 204] on span "Update basket" at bounding box center [606, 209] width 76 height 26
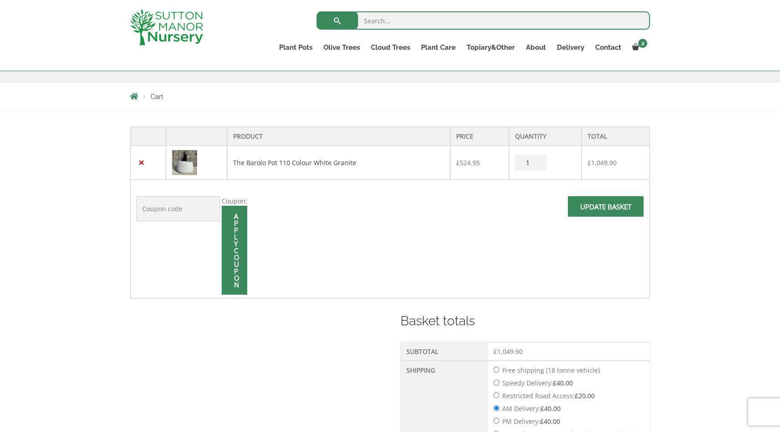
click at [606, 209] on span at bounding box center [606, 209] width 0 height 0
click at [608, 188] on td "Coupon: Apply coupon Update basket" at bounding box center [389, 239] width 519 height 119
click at [606, 209] on span at bounding box center [606, 209] width 0 height 0
click at [606, 200] on span "Update basket" at bounding box center [606, 209] width 76 height 26
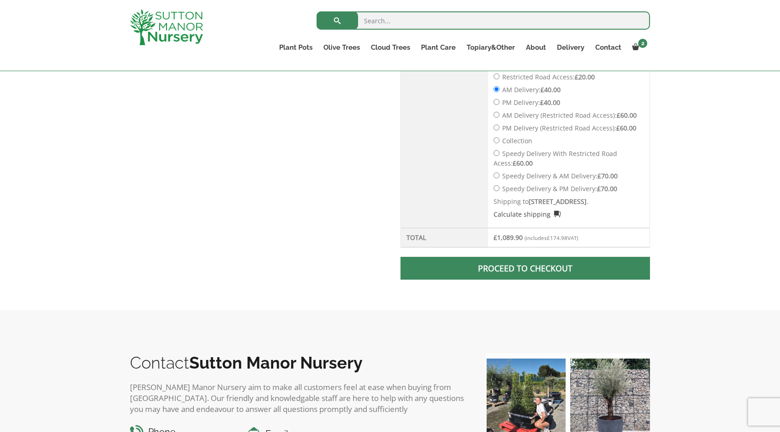
scroll to position [476, 0]
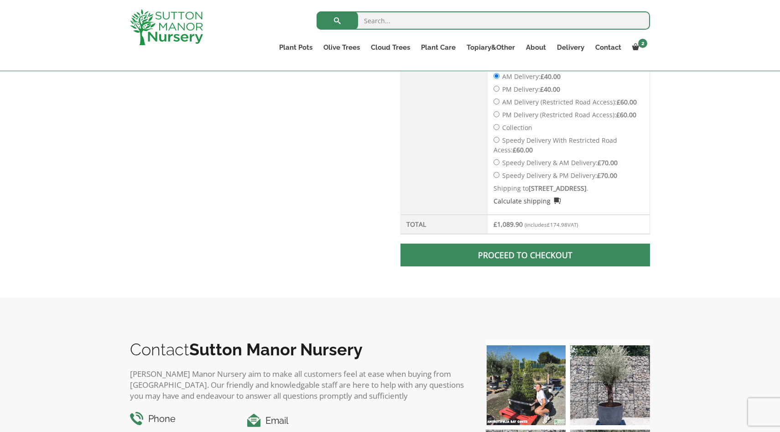
click at [525, 255] on span at bounding box center [525, 255] width 0 height 0
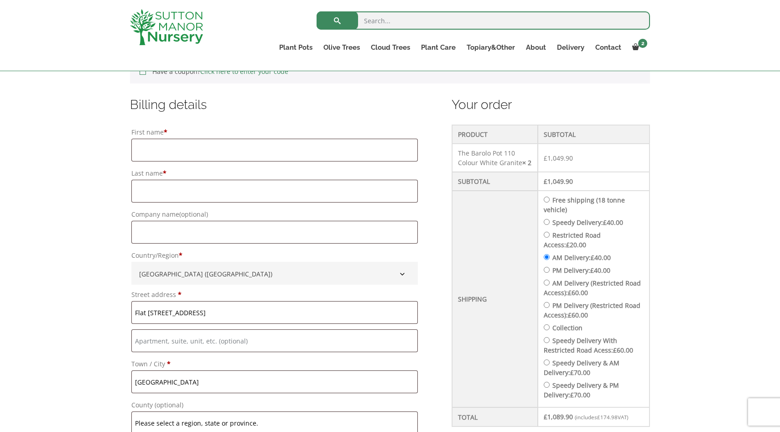
scroll to position [196, 0]
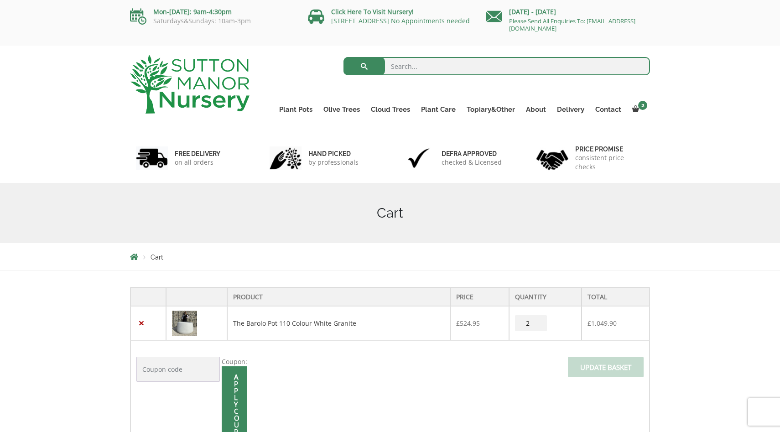
click at [529, 329] on input "2" at bounding box center [531, 323] width 32 height 16
click at [539, 322] on input "3" at bounding box center [531, 323] width 32 height 16
click at [540, 327] on input "2" at bounding box center [531, 323] width 32 height 16
type input "1"
click at [540, 327] on input "1" at bounding box center [531, 323] width 32 height 16
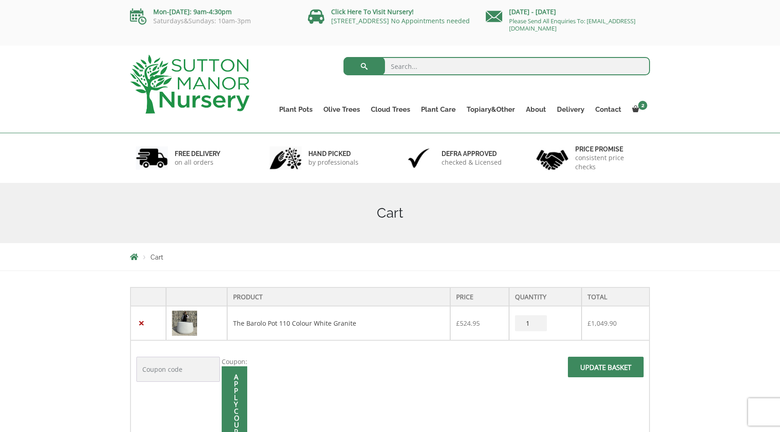
click at [606, 370] on span at bounding box center [606, 370] width 0 height 0
click at [581, 368] on input "Update basket" at bounding box center [606, 367] width 76 height 21
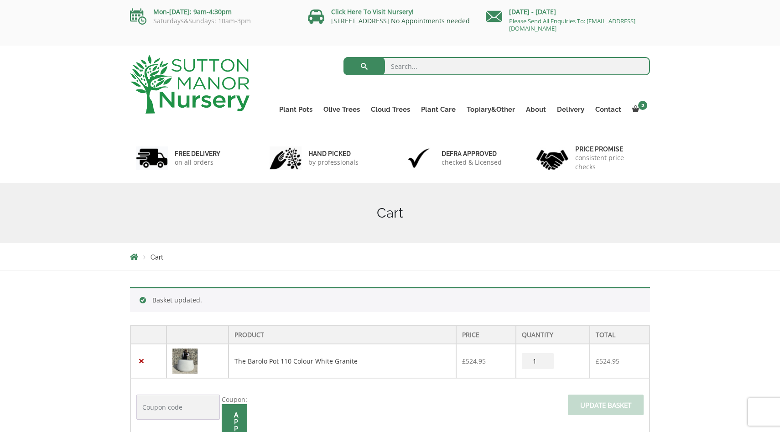
click at [378, 21] on link "[STREET_ADDRESS] No Appointments needed" at bounding box center [400, 20] width 139 height 9
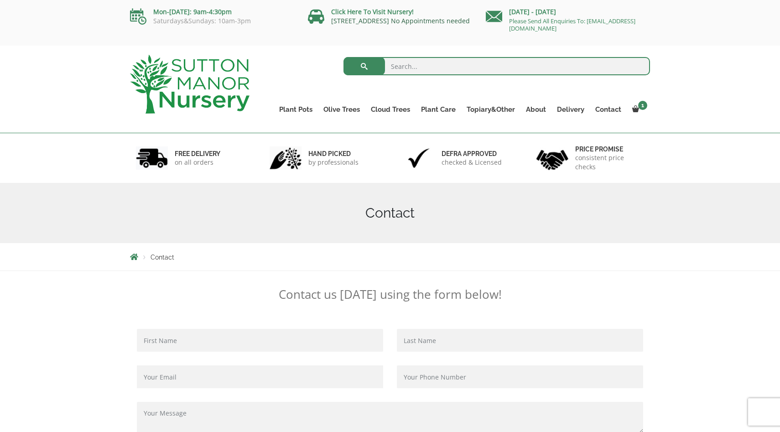
click at [370, 20] on link "[STREET_ADDRESS] No Appointments needed" at bounding box center [400, 20] width 139 height 9
click at [370, 5] on div "Click Here To Visit Nursery! [STREET_ADDRESS] No Appointments needed" at bounding box center [390, 18] width 178 height 37
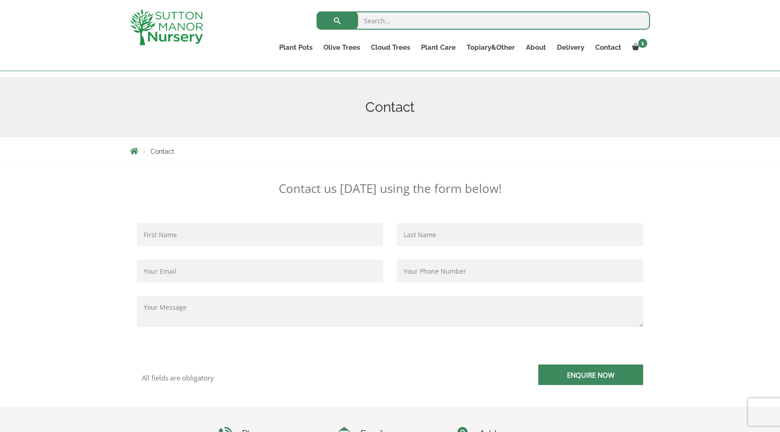
scroll to position [80, 0]
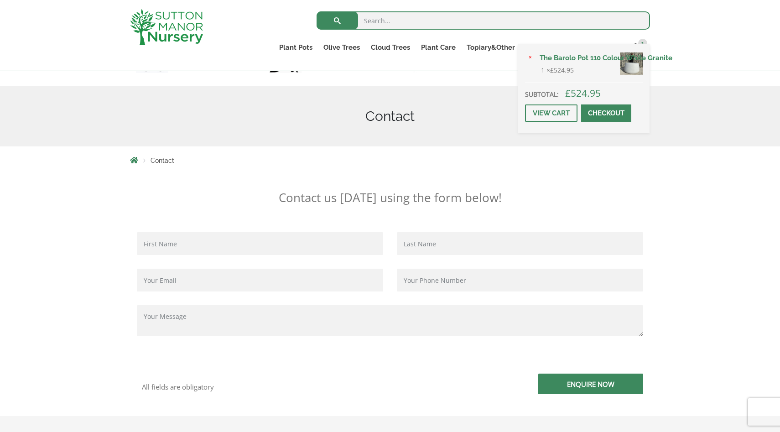
click at [606, 112] on link "Checkout" at bounding box center [606, 112] width 50 height 17
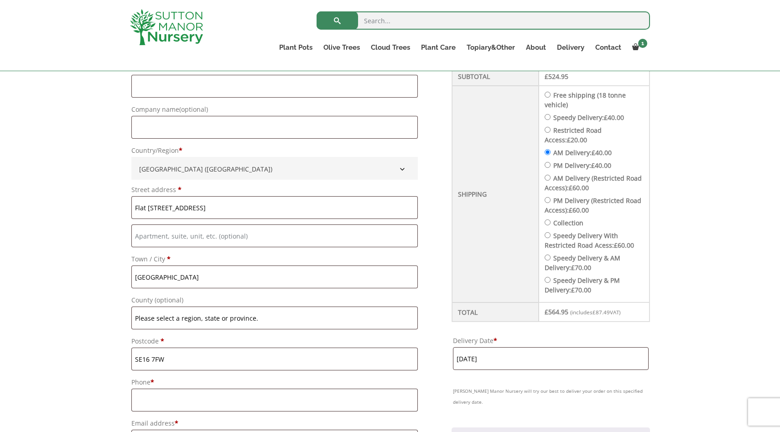
scroll to position [316, 0]
click at [551, 180] on input "AM Delivery (Restricted Road Access): £ 60.00" at bounding box center [548, 179] width 6 height 6
radio input "true"
click at [572, 236] on label "Speedy Delivery With Restricted Road Acess: £ 60.00" at bounding box center [589, 241] width 89 height 18
click at [551, 236] on input "Speedy Delivery With Restricted Road Acess: £ 60.00" at bounding box center [548, 236] width 6 height 6
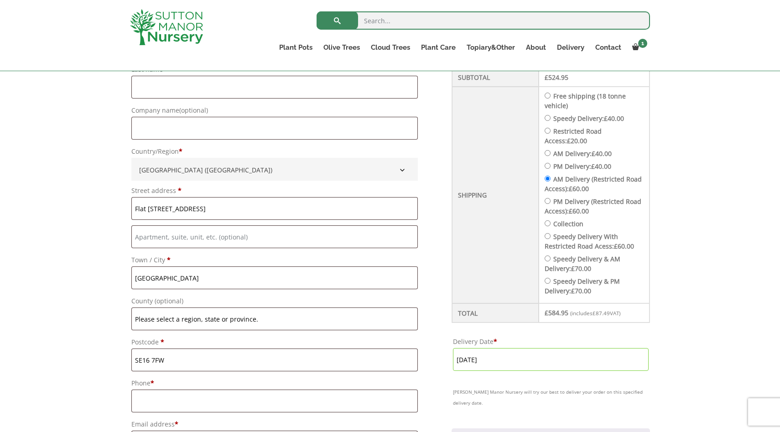
radio input "true"
click at [575, 266] on span "£" at bounding box center [573, 268] width 4 height 9
click at [551, 261] on input "Speedy Delivery & AM Delivery: £ 70.00" at bounding box center [548, 259] width 6 height 6
radio input "true"
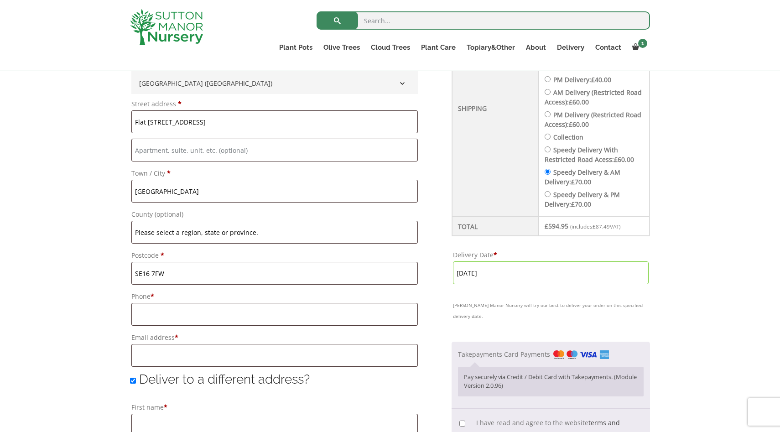
scroll to position [402, 0]
click at [623, 282] on input "[DATE]" at bounding box center [551, 274] width 196 height 23
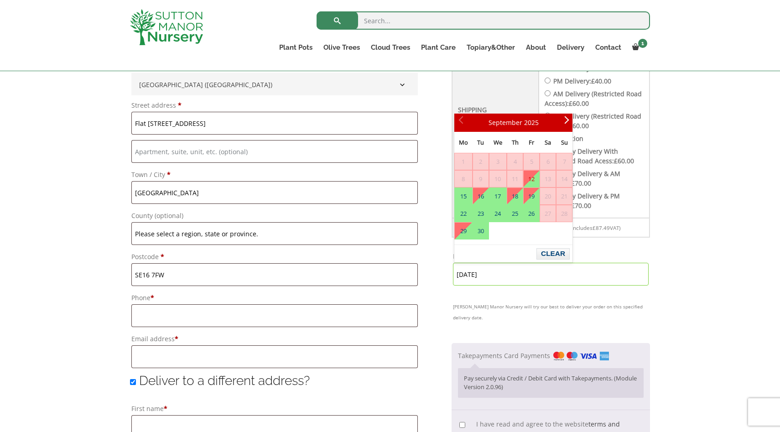
click at [532, 177] on link "12" at bounding box center [532, 179] width 16 height 16
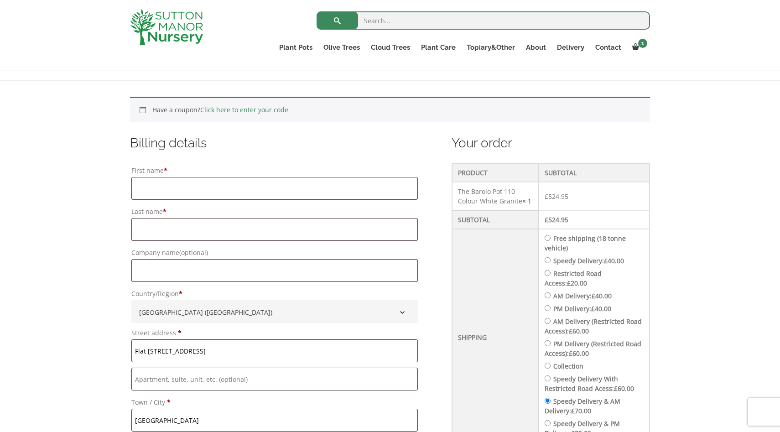
scroll to position [173, 0]
click at [381, 185] on input "First name *" at bounding box center [274, 188] width 287 height 23
click at [391, 185] on input "First name *" at bounding box center [274, 188] width 287 height 23
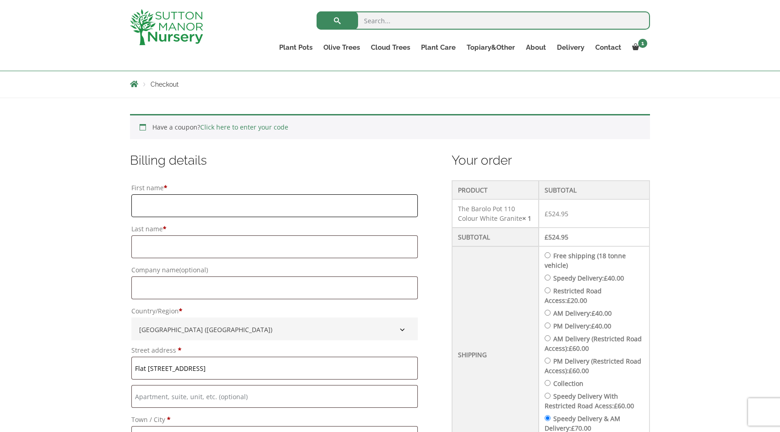
scroll to position [157, 0]
